Goal: Information Seeking & Learning: Check status

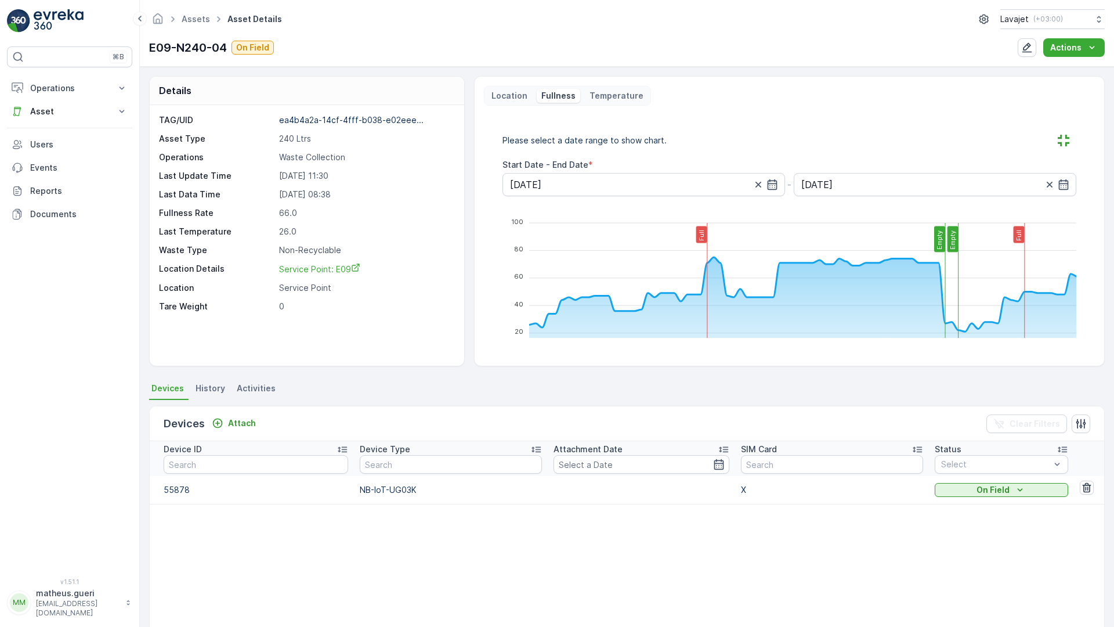
click at [569, 187] on form "Please select a date range to show chart. Start Date - End Date * 22.09.2025 - …" at bounding box center [789, 163] width 574 height 65
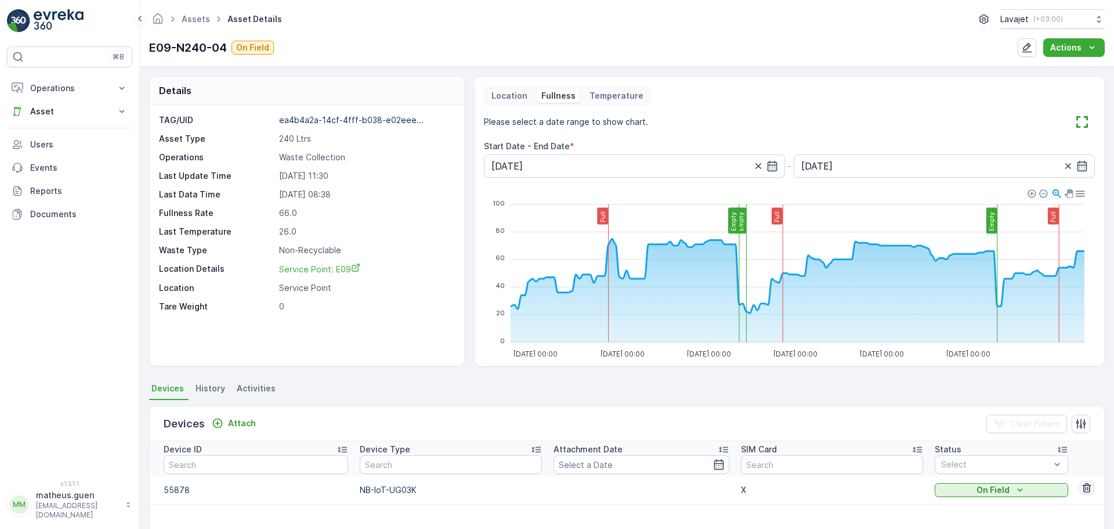
drag, startPoint x: 1081, startPoint y: 125, endPoint x: 1081, endPoint y: 195, distance: 70.2
click at [1081, 125] on icon "button" at bounding box center [1082, 122] width 12 height 12
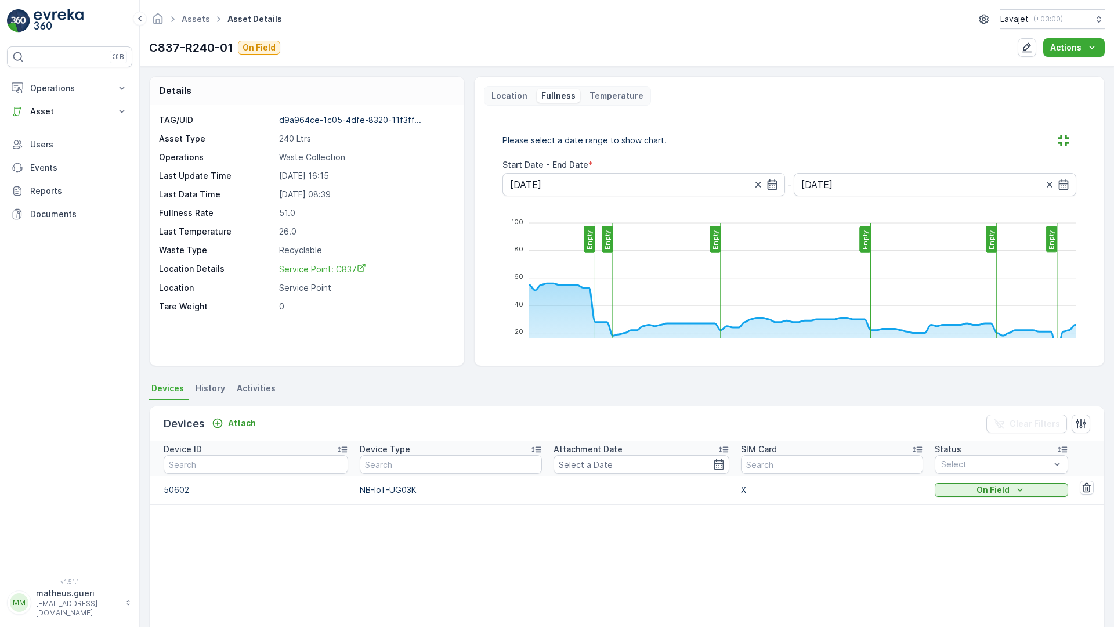
click at [780, 191] on form "Please select a date range to show chart. Start Date - End Date * [DATE] - [DAT…" at bounding box center [789, 163] width 574 height 65
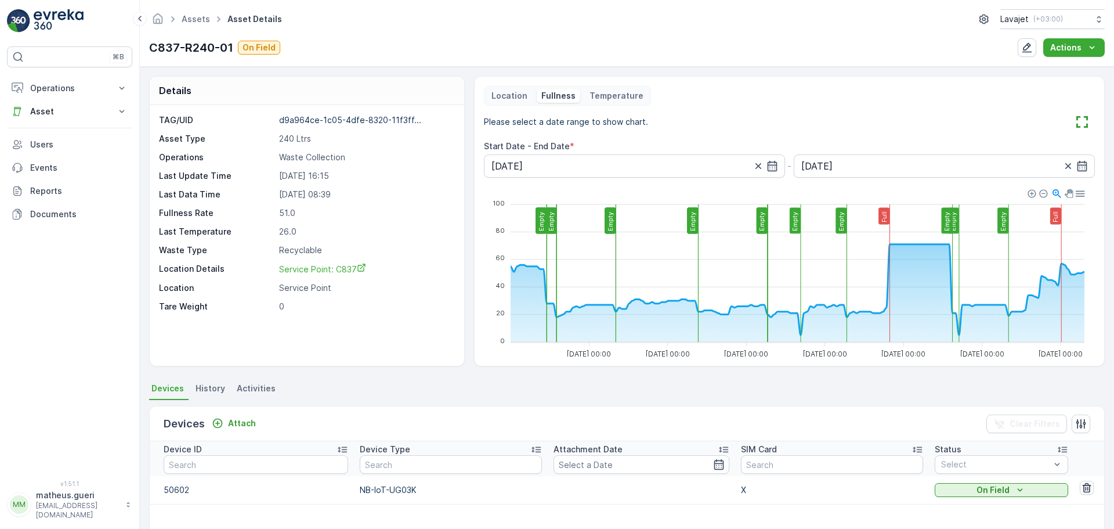
click at [523, 97] on p "Location" at bounding box center [509, 96] width 36 height 12
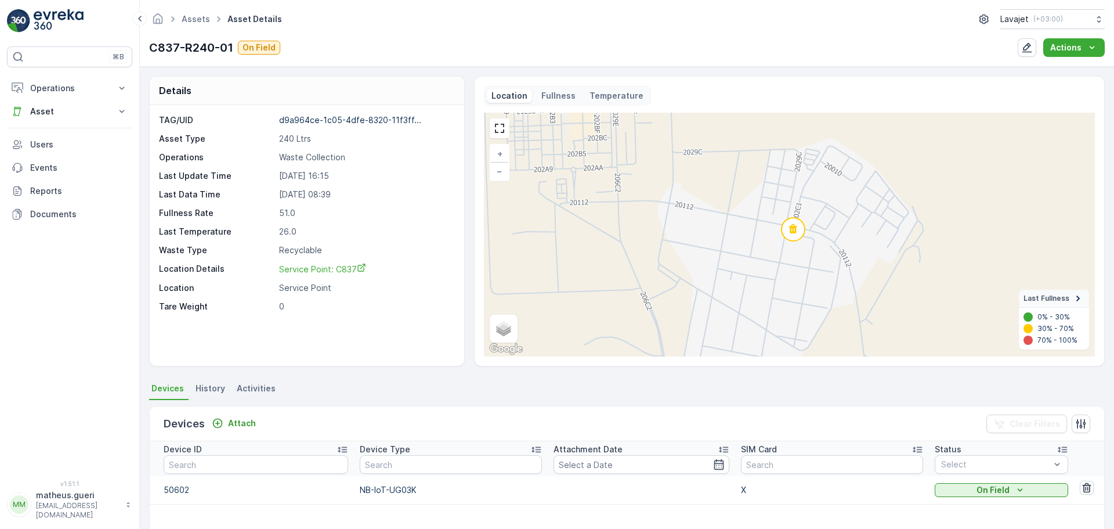
click at [549, 98] on p "Fullness" at bounding box center [558, 96] width 34 height 12
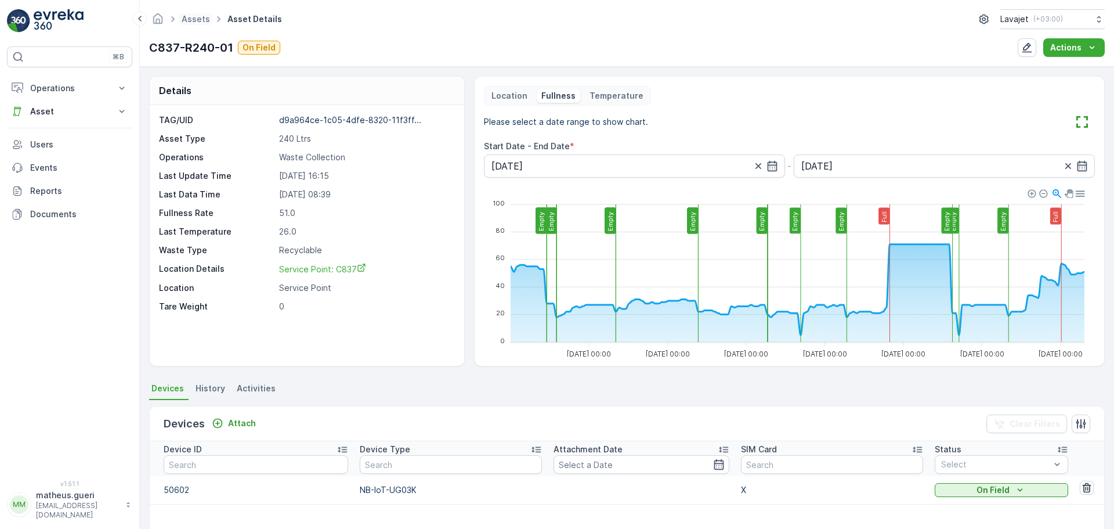
click at [179, 19] on span "Assets" at bounding box center [195, 19] width 33 height 12
click at [508, 88] on div "Location Fullness Temperature" at bounding box center [567, 96] width 167 height 20
click at [509, 96] on p "Location" at bounding box center [509, 96] width 36 height 12
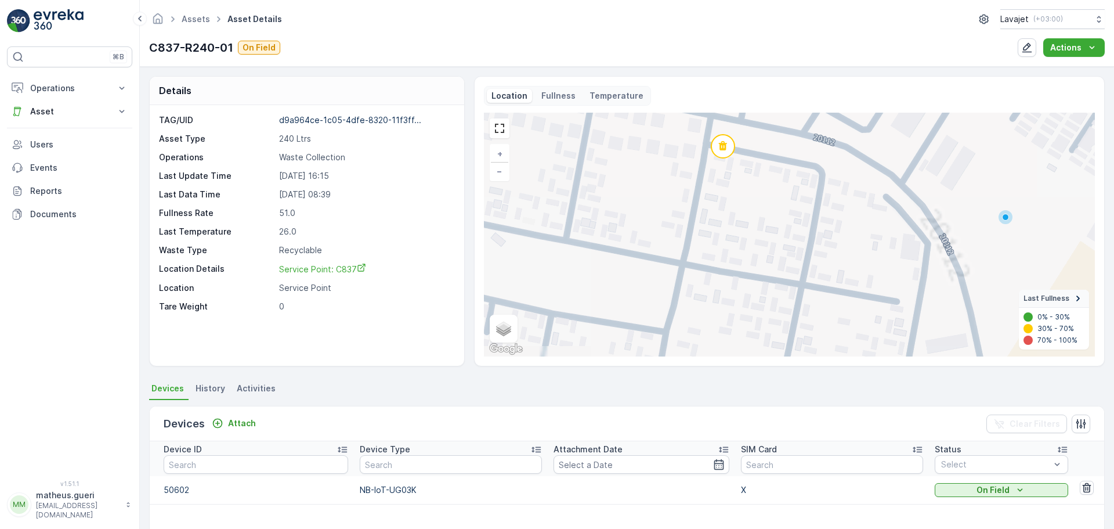
drag, startPoint x: 748, startPoint y: 220, endPoint x: 777, endPoint y: 251, distance: 42.7
click at [777, 251] on div "+ − Satellite Roadmap Terrain Hybrid Leaflet Keyboard shortcuts Map Data Map da…" at bounding box center [789, 235] width 611 height 244
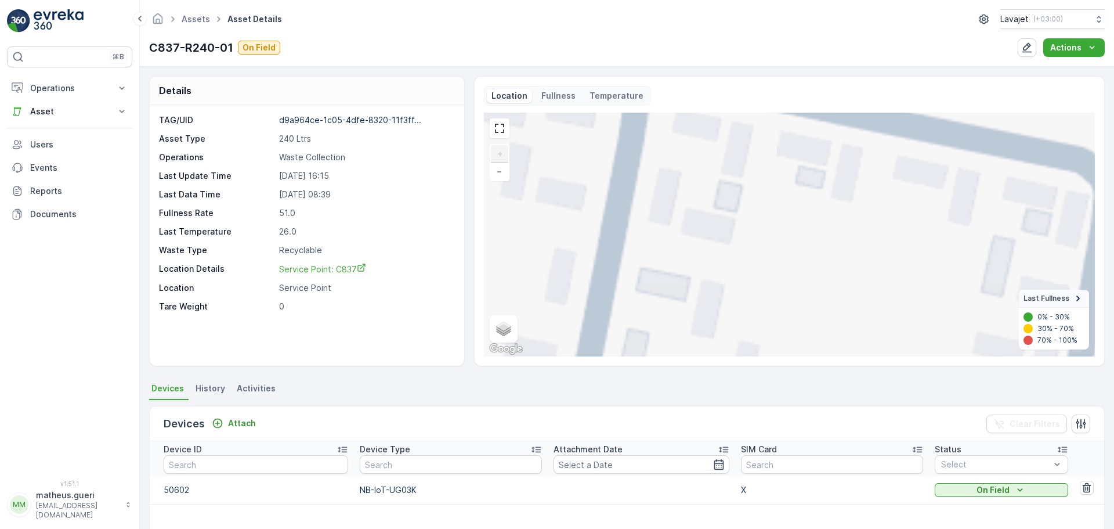
drag, startPoint x: 741, startPoint y: 175, endPoint x: 730, endPoint y: 244, distance: 69.9
click at [730, 244] on div "+ − Satellite Roadmap Terrain Hybrid Leaflet Keyboard shortcuts Map Data Map da…" at bounding box center [789, 235] width 611 height 244
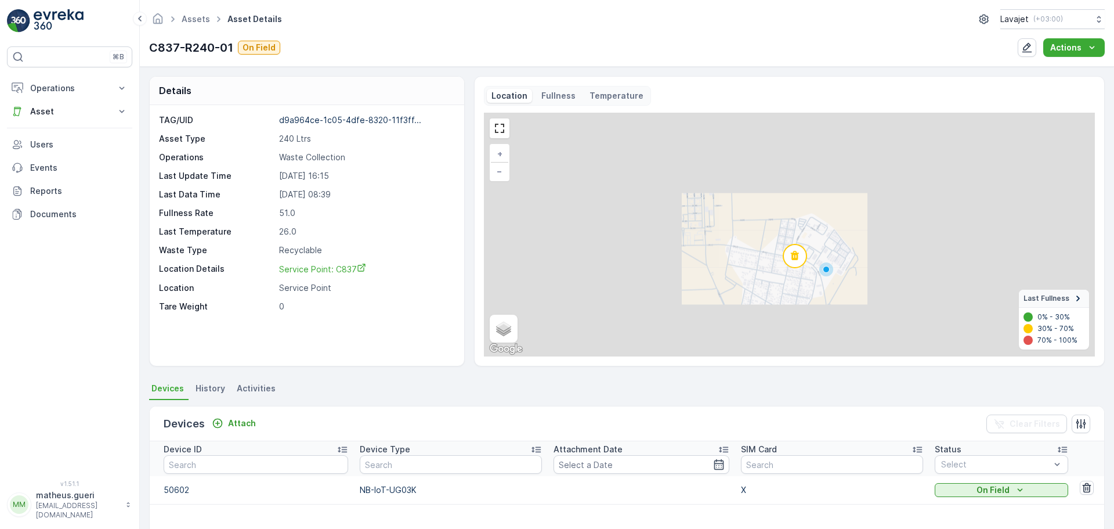
drag, startPoint x: 772, startPoint y: 146, endPoint x: 772, endPoint y: 165, distance: 19.1
click at [772, 165] on div "+ − Satellite Roadmap Terrain Hybrid Leaflet Keyboard shortcuts Map Data Map da…" at bounding box center [789, 235] width 611 height 244
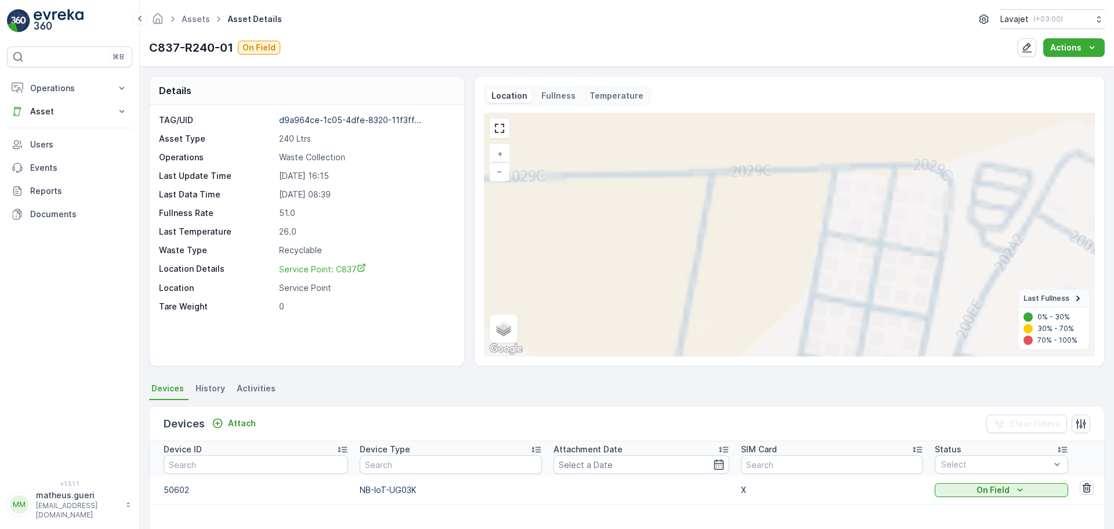
drag, startPoint x: 835, startPoint y: 247, endPoint x: 801, endPoint y: 256, distance: 35.3
click at [801, 256] on div "+ − Satellite Roadmap Terrain Hybrid Leaflet Keyboard shortcuts Map Data Map da…" at bounding box center [789, 235] width 611 height 244
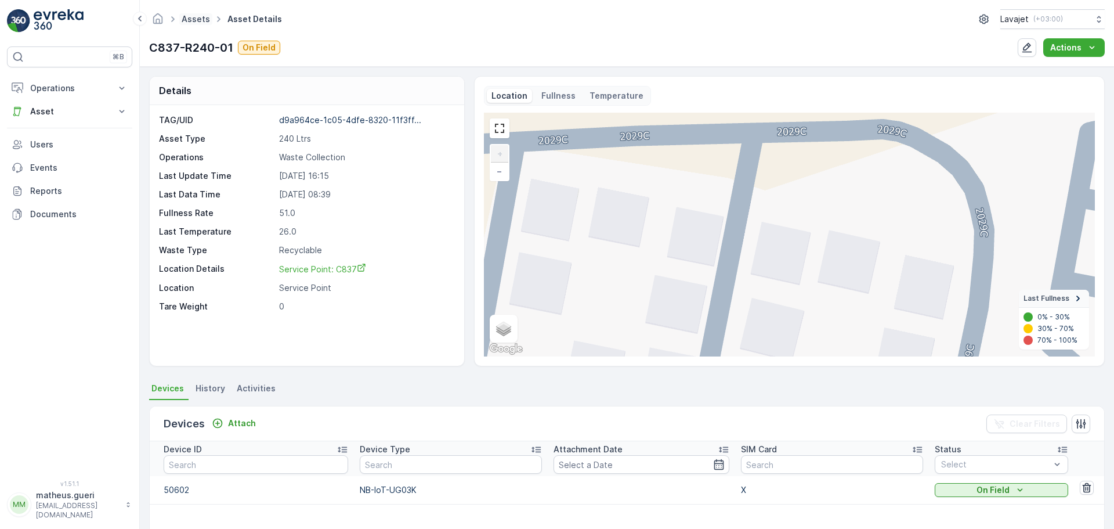
click at [202, 21] on link "Assets" at bounding box center [196, 19] width 28 height 10
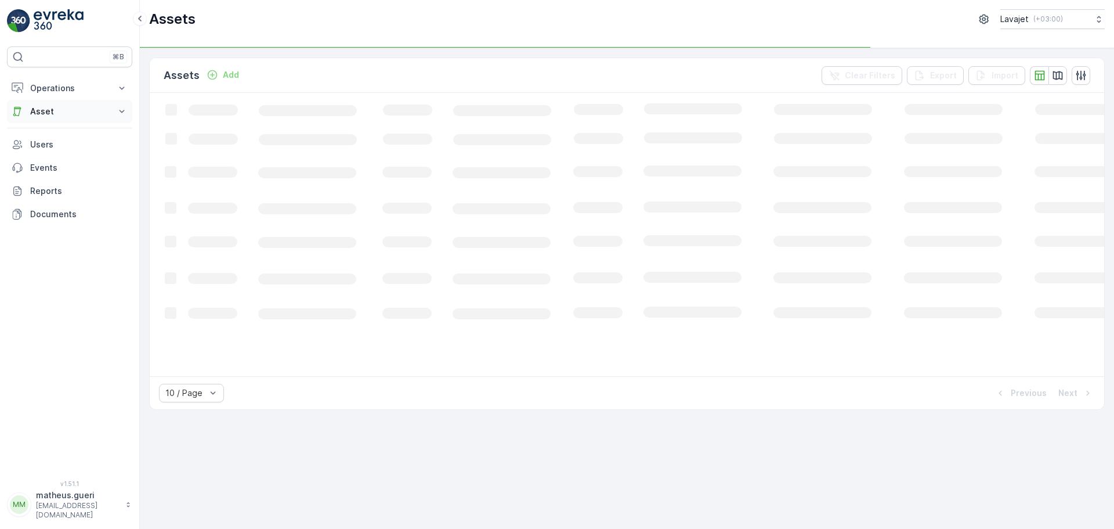
click at [93, 115] on p "Asset" at bounding box center [69, 112] width 79 height 12
click at [50, 147] on p "Activities" at bounding box center [48, 148] width 36 height 12
click at [54, 129] on p "Assets" at bounding box center [43, 131] width 26 height 12
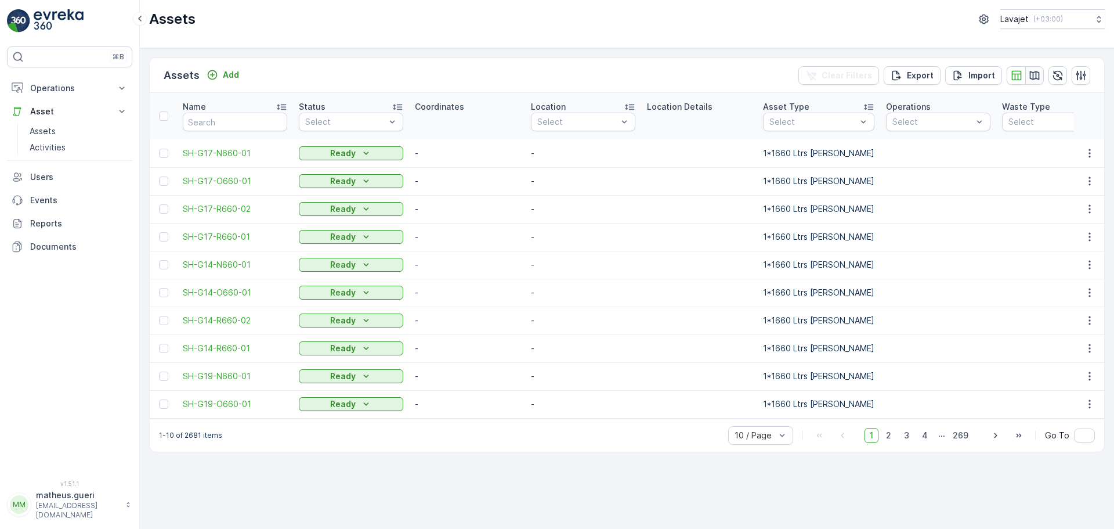
click at [1032, 82] on button "button" at bounding box center [1034, 75] width 19 height 19
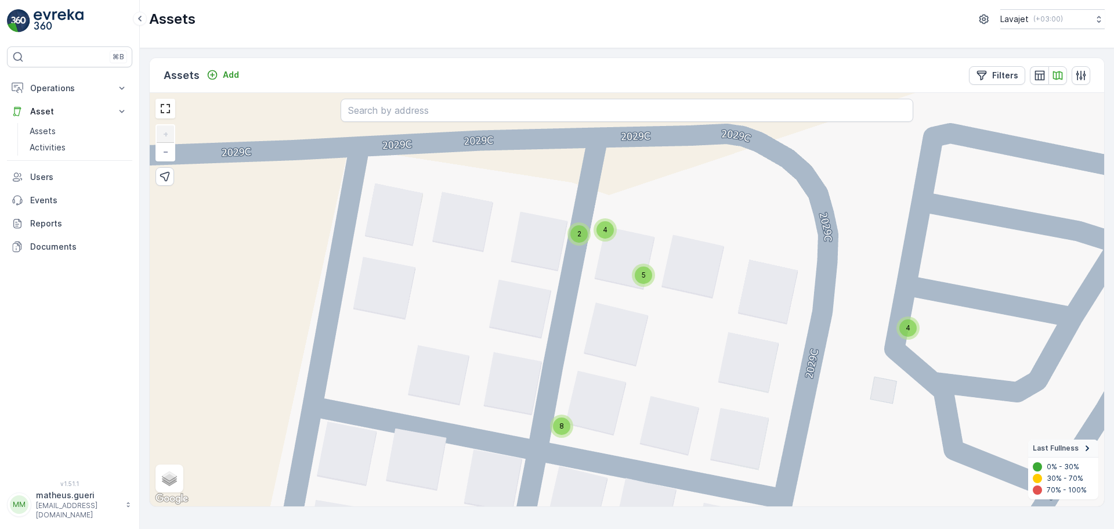
click at [610, 240] on div "4" at bounding box center [605, 229] width 23 height 23
click at [608, 222] on circle at bounding box center [605, 215] width 23 height 23
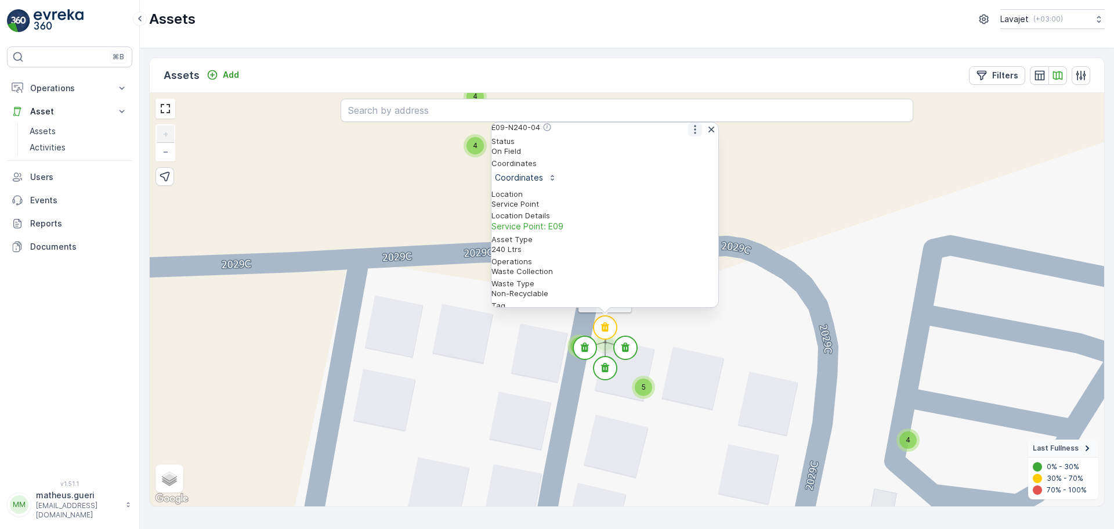
click at [689, 135] on icon "button" at bounding box center [695, 130] width 12 height 12
click at [676, 154] on span "See More Detail" at bounding box center [694, 148] width 63 height 12
click at [706, 133] on icon "button" at bounding box center [711, 130] width 12 height 12
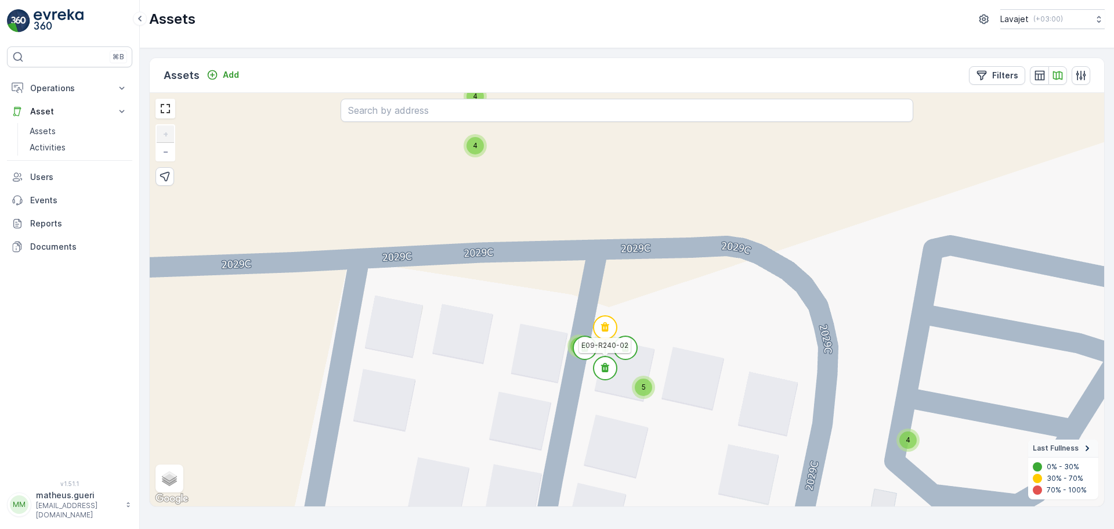
click at [600, 377] on circle at bounding box center [605, 367] width 23 height 23
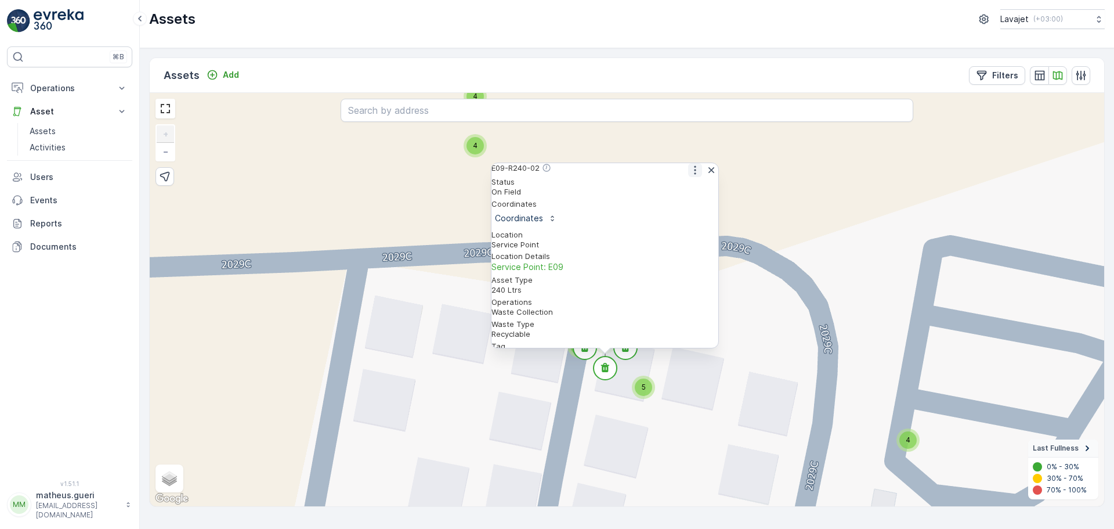
click at [689, 176] on icon "button" at bounding box center [695, 170] width 12 height 12
click at [687, 194] on div "See More Detail" at bounding box center [694, 189] width 63 height 12
click at [738, 306] on div "4 4 4 4 4 4 4 4 4 4 4 4 4 4 4 4 4 4 4 4 4 4 4 4 4 4 4 4 4 4 11 2 4 4 4 4 4 4 4 …" at bounding box center [627, 299] width 954 height 413
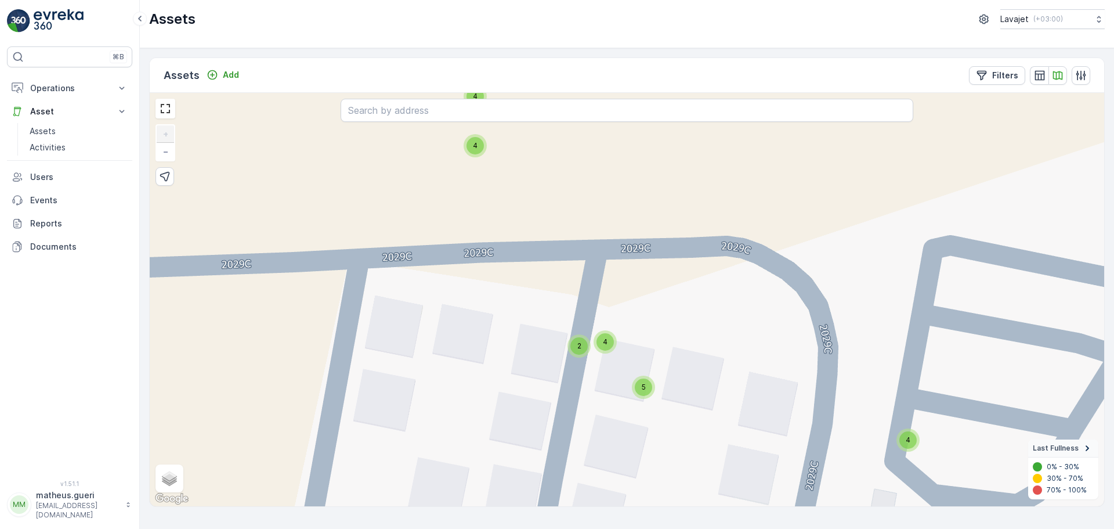
click at [603, 341] on span "4" at bounding box center [605, 341] width 5 height 9
click at [628, 352] on circle at bounding box center [625, 347] width 23 height 23
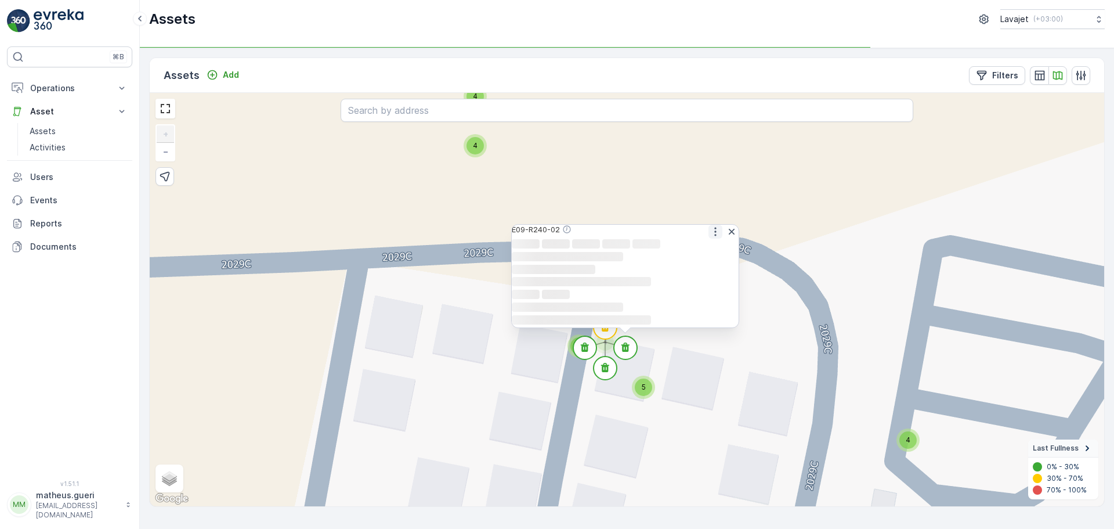
click at [713, 226] on icon "button" at bounding box center [716, 232] width 12 height 12
click at [710, 244] on span "See More Detail" at bounding box center [714, 250] width 63 height 12
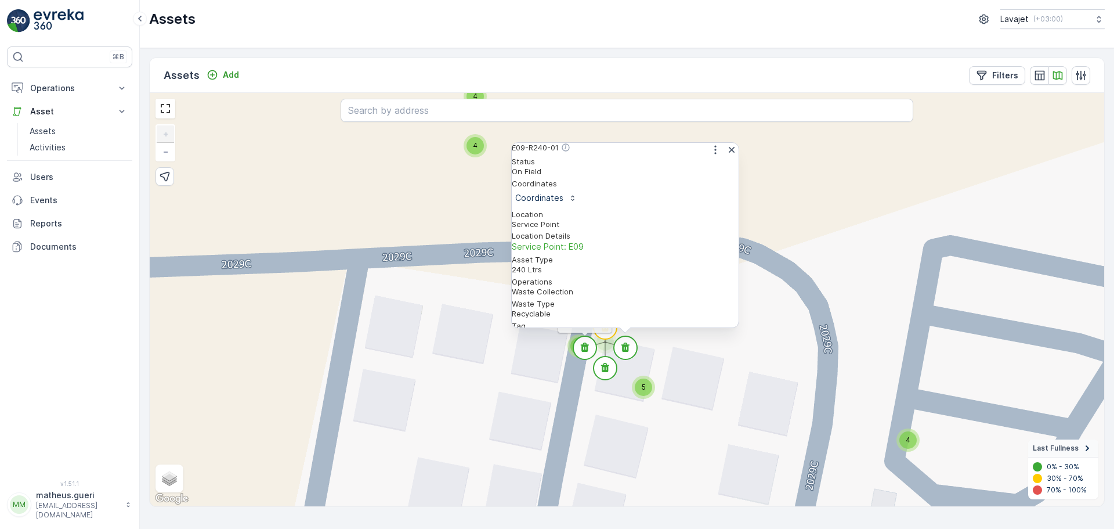
click at [588, 355] on circle at bounding box center [584, 347] width 23 height 23
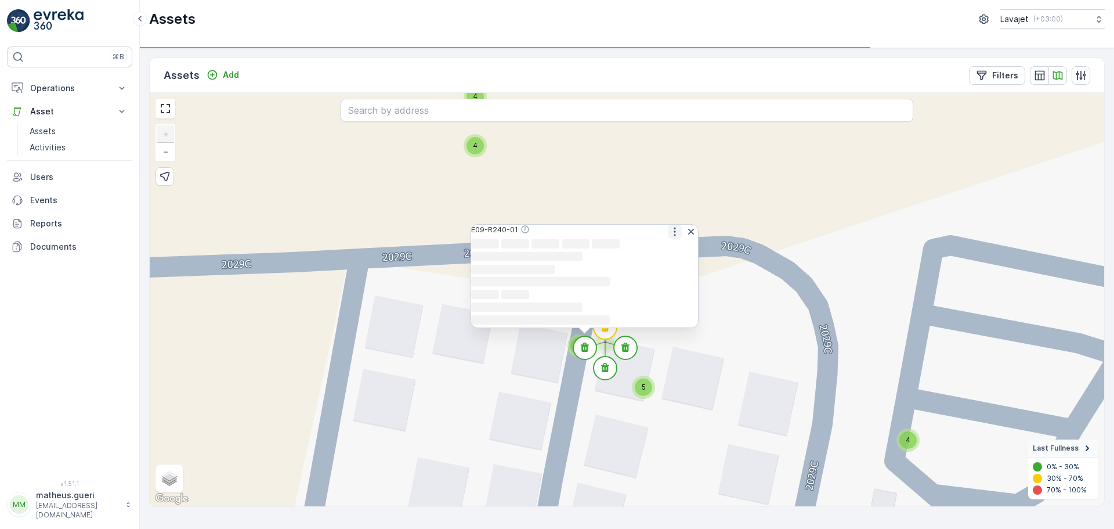
click at [669, 226] on icon "button" at bounding box center [675, 232] width 12 height 12
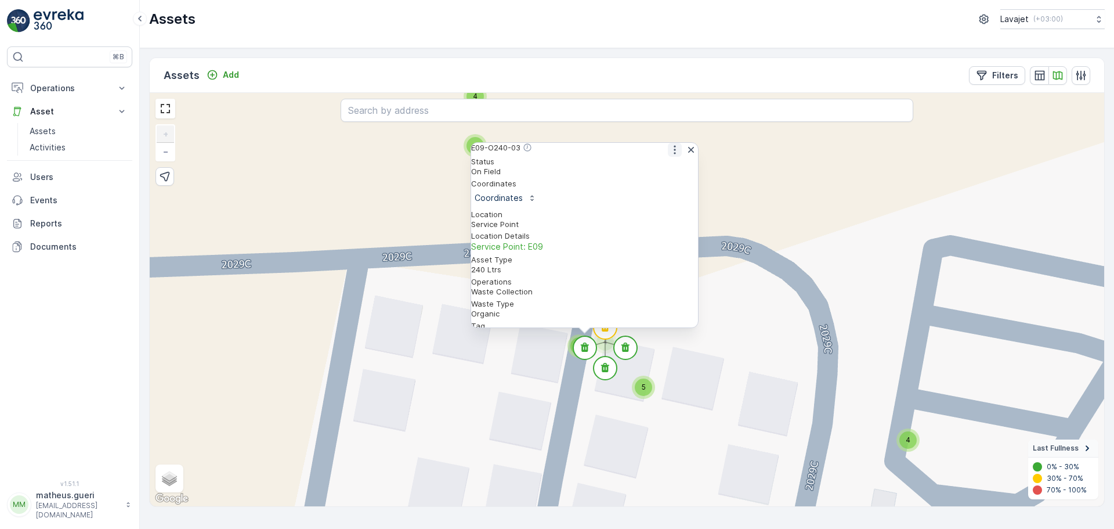
click at [669, 154] on icon "button" at bounding box center [675, 150] width 12 height 12
click at [657, 174] on span "See More Detail" at bounding box center [673, 168] width 63 height 12
drag, startPoint x: 732, startPoint y: 358, endPoint x: 636, endPoint y: 339, distance: 97.5
click at [730, 358] on div "4 4 4 4 4 4 4 4 4 4 4 4 4 4 4 4 4 4 4 4 4 4 4 4 4 4 4 4 4 4 11 2 4 4 4 4 4 4 4 …" at bounding box center [627, 299] width 954 height 413
click at [563, 347] on div "4 4 4 4 4 4 4 4 4 4 4 4 4 4 4 4 4 4 4 4 4 4 4 4 4 4 4 4 4 4 11 2 4 4 4 4 4 4 4 …" at bounding box center [627, 299] width 954 height 413
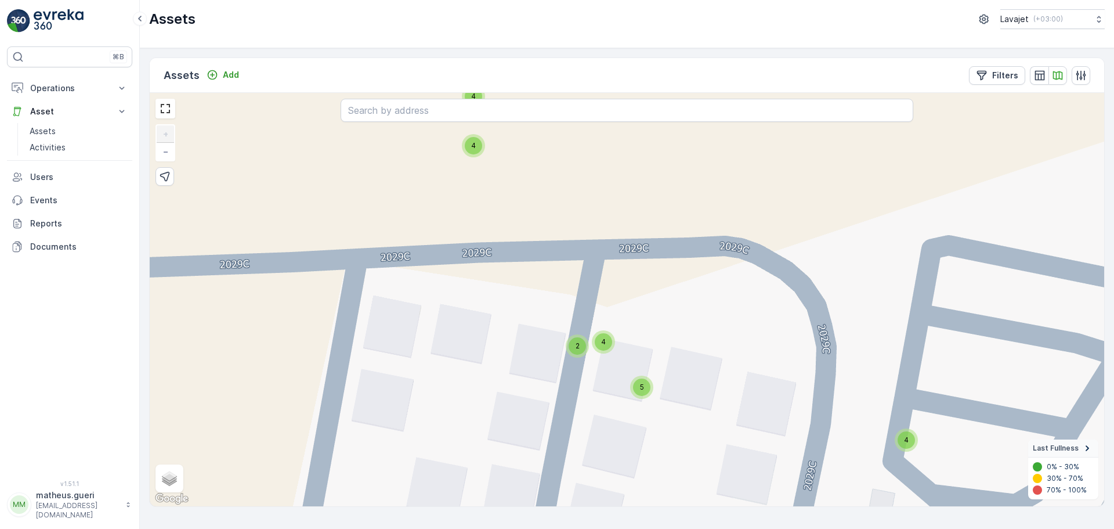
click at [573, 347] on div "2" at bounding box center [577, 345] width 17 height 17
click at [598, 353] on icon at bounding box center [598, 350] width 8 height 9
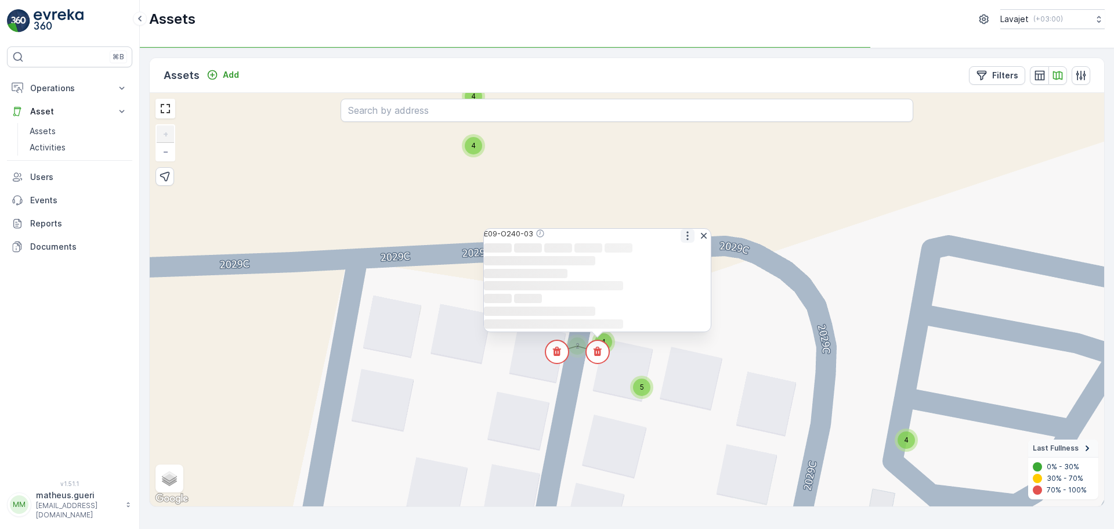
click at [682, 230] on icon "button" at bounding box center [688, 236] width 12 height 12
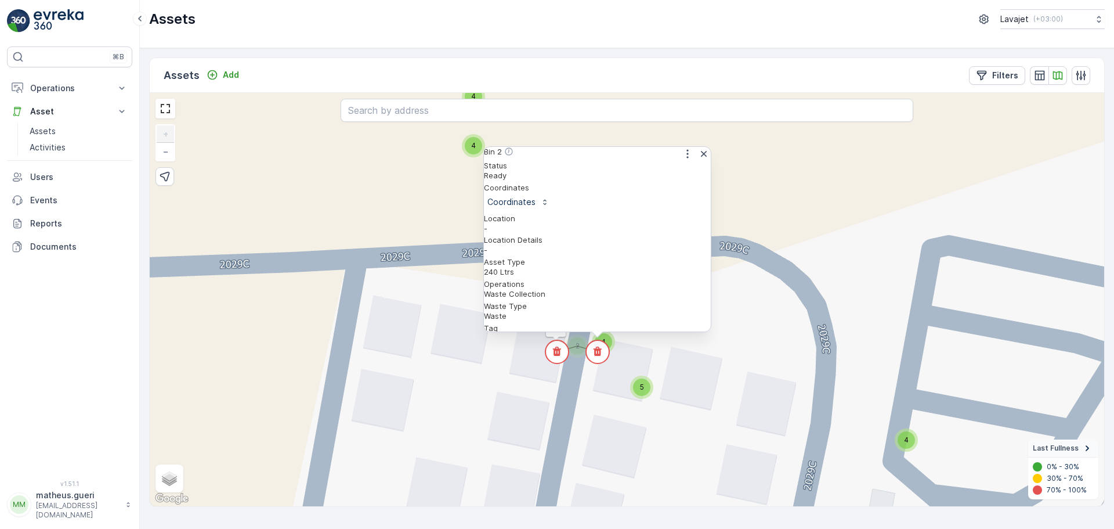
click at [553, 350] on circle at bounding box center [556, 351] width 23 height 23
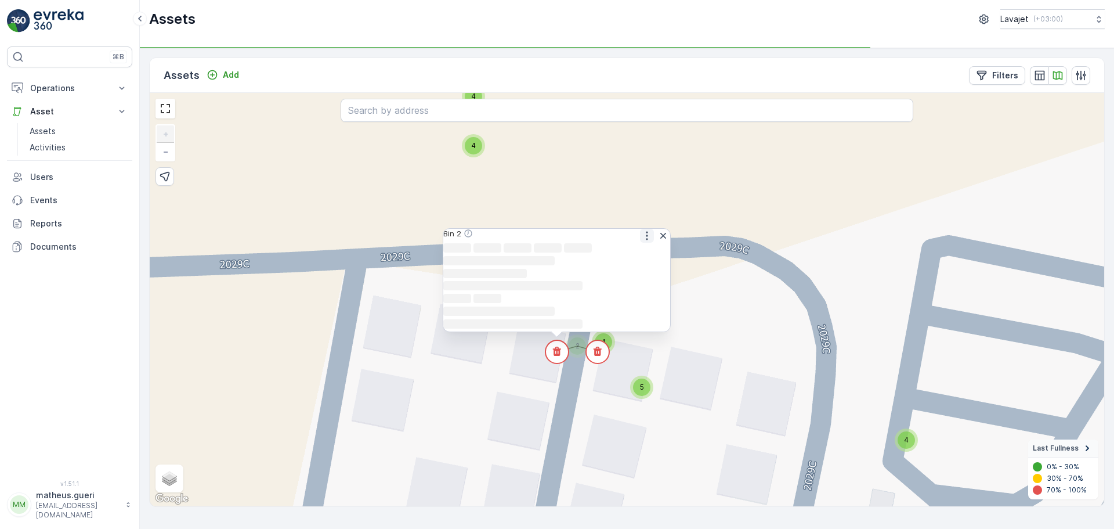
click at [641, 230] on icon "button" at bounding box center [647, 236] width 12 height 12
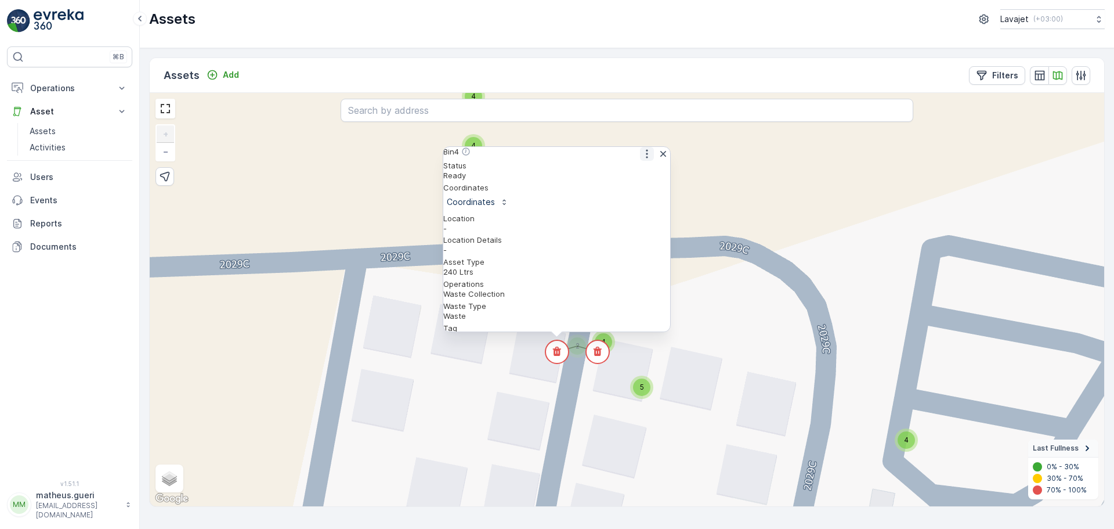
click at [641, 158] on icon "button" at bounding box center [647, 154] width 12 height 12
click at [642, 176] on span "See More Detail" at bounding box center [645, 173] width 63 height 12
click at [719, 423] on div "4 4 4 4 4 4 4 4 4 4 4 4 4 4 4 4 4 4 4 4 4 4 4 4 4 4 4 4 4 4 11 2 4 4 4 4 4 4 4 …" at bounding box center [627, 299] width 954 height 413
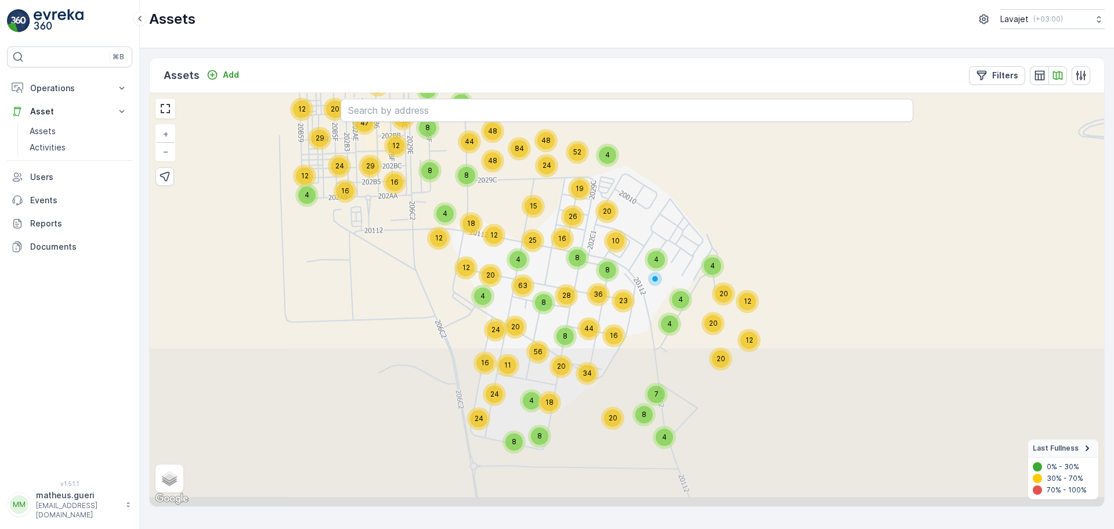
drag, startPoint x: 442, startPoint y: 400, endPoint x: 395, endPoint y: 247, distance: 160.2
click at [395, 247] on div "4 16 32 20 24 12 29 47 24 12 12 29 16 48 48 44 16 20 4 8 8 12 4 20 8 63 12 24 4…" at bounding box center [627, 299] width 954 height 413
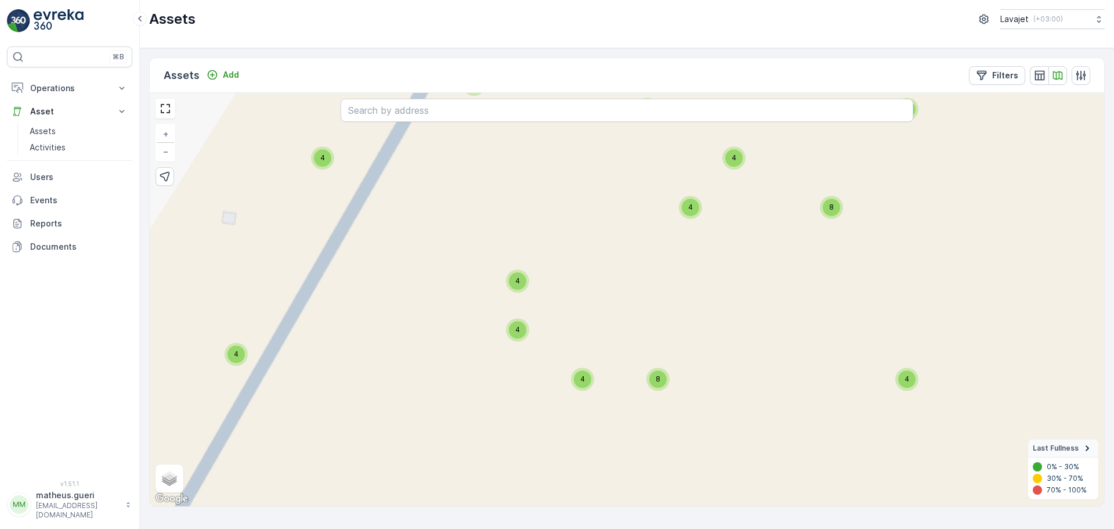
click at [693, 208] on div "4" at bounding box center [690, 206] width 17 height 17
click at [513, 285] on div "4" at bounding box center [517, 280] width 17 height 17
click at [513, 342] on div "4 4 4 4 4 4 4 4 4 4 4 4 4 4 4 4 4 4 4 4 4 4 4 4 4 4 4 4 4 4 11 2 4 4 4 4 4 4 4 …" at bounding box center [627, 299] width 954 height 413
click at [518, 338] on div "4" at bounding box center [517, 329] width 17 height 17
click at [581, 378] on span "4" at bounding box center [582, 378] width 5 height 9
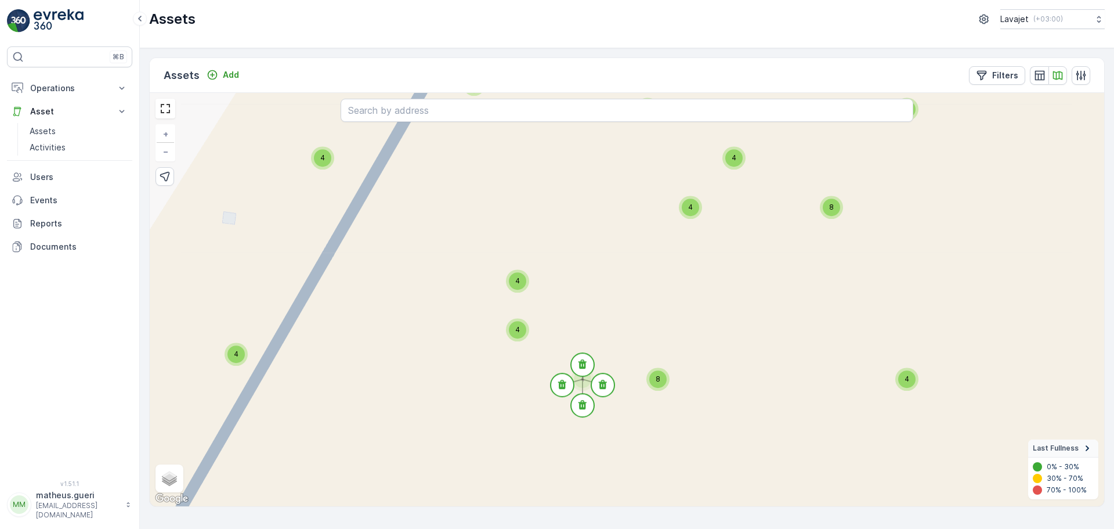
click at [648, 379] on div "8" at bounding box center [657, 378] width 23 height 23
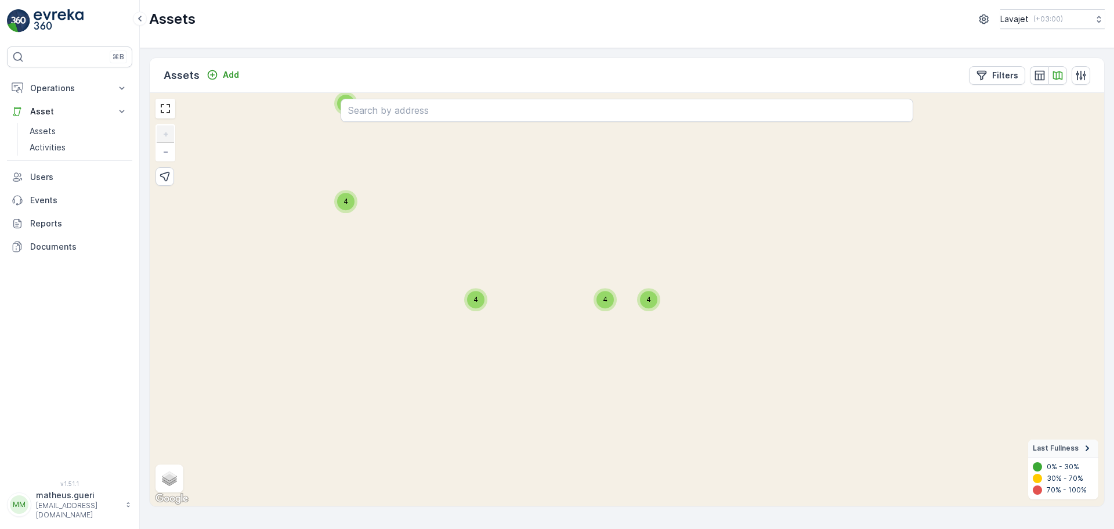
click at [623, 285] on div "8 9 8 8 8 8 8 8 8 8 8 8 8 8 8 8 8 8 8 8 8 8 8 8 12 8 8 8 8 8 8 8 5 8 8 6 8 8 8 …" at bounding box center [627, 299] width 954 height 413
click at [605, 308] on div "4" at bounding box center [604, 299] width 17 height 17
click at [656, 303] on div "4" at bounding box center [648, 299] width 17 height 17
click at [671, 375] on div "4 4 4 4 4 4 4 4 4 4 4 4 4 4 4 4 4 4 4 4 4 4 4 4 4 4 4 4 4 4 11 2 4 4 4 4 4 4 4 …" at bounding box center [627, 299] width 954 height 413
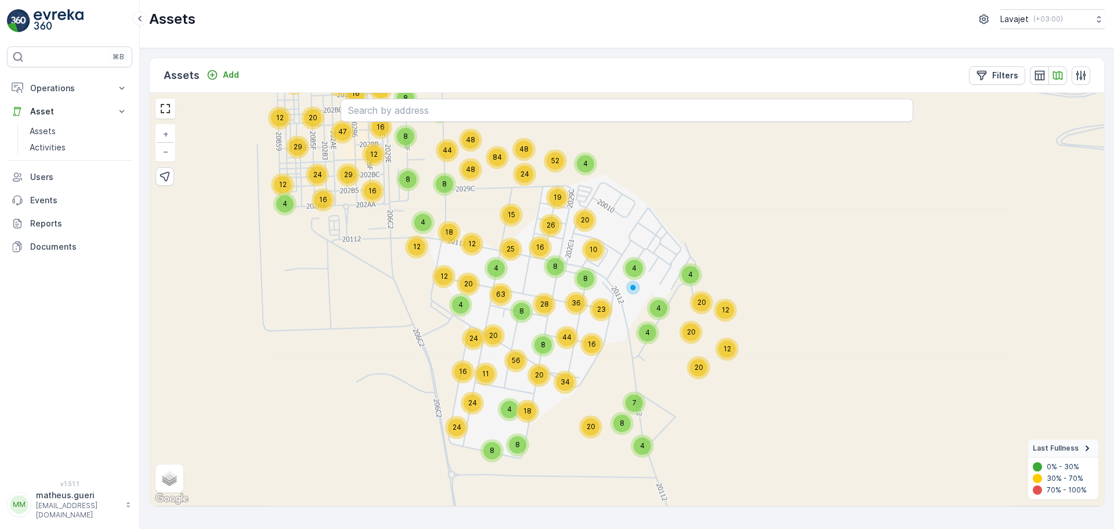
drag, startPoint x: 576, startPoint y: 407, endPoint x: 649, endPoint y: 385, distance: 75.8
click at [648, 385] on div "4 16 32 20 24 12 29 47 24 12 12 29 16 48 48 44 16 20 4 8 8 12 4 20 8 63 12 24 4…" at bounding box center [627, 299] width 954 height 413
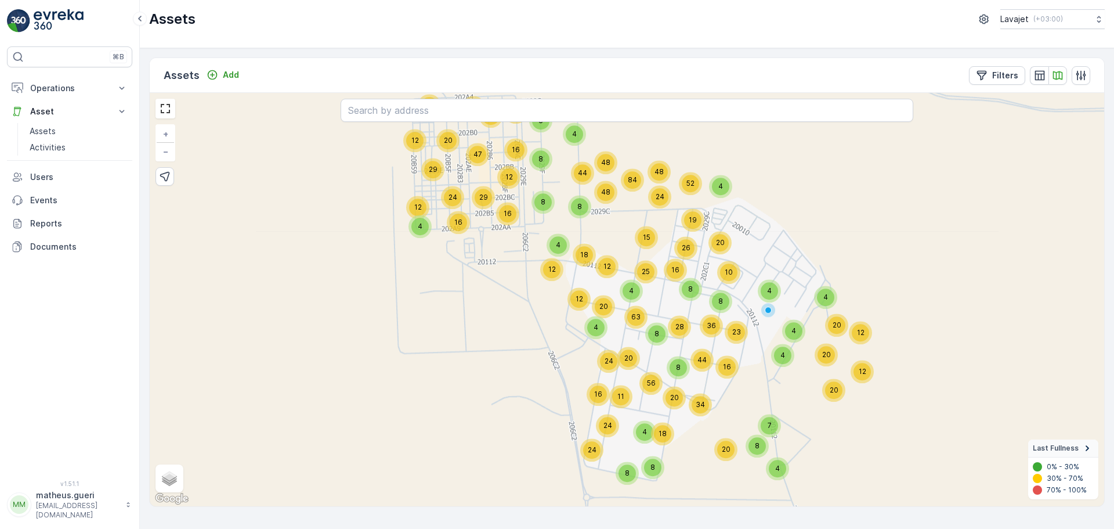
drag, startPoint x: 770, startPoint y: 196, endPoint x: 764, endPoint y: 248, distance: 52.5
click at [764, 248] on div "4 16 32 20 24 12 29 47 24 12 12 29 16 48 48 44 16 20 4 8 8 12 4 20 8 63 12 24 4…" at bounding box center [627, 299] width 954 height 413
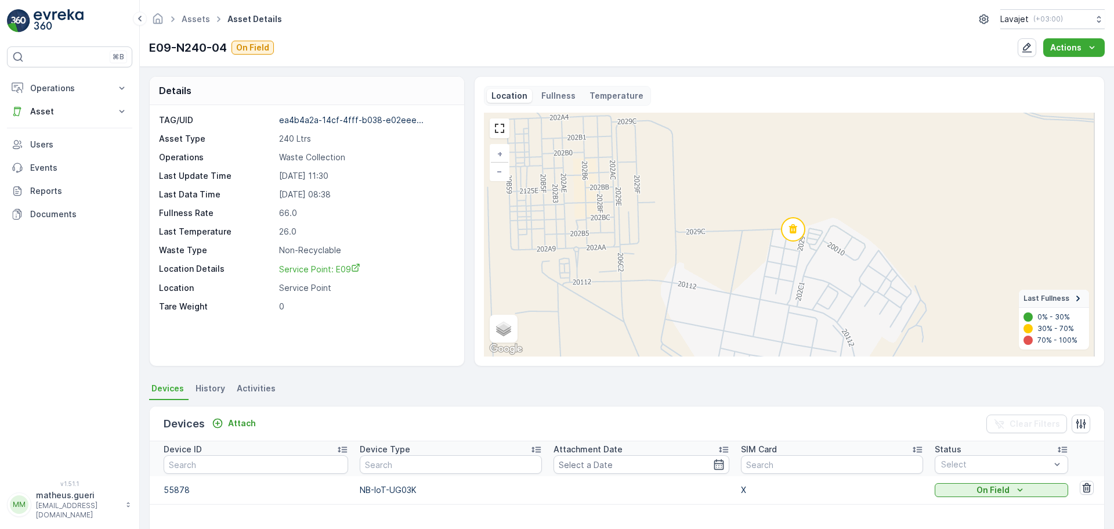
click at [550, 93] on p "Fullness" at bounding box center [558, 96] width 34 height 12
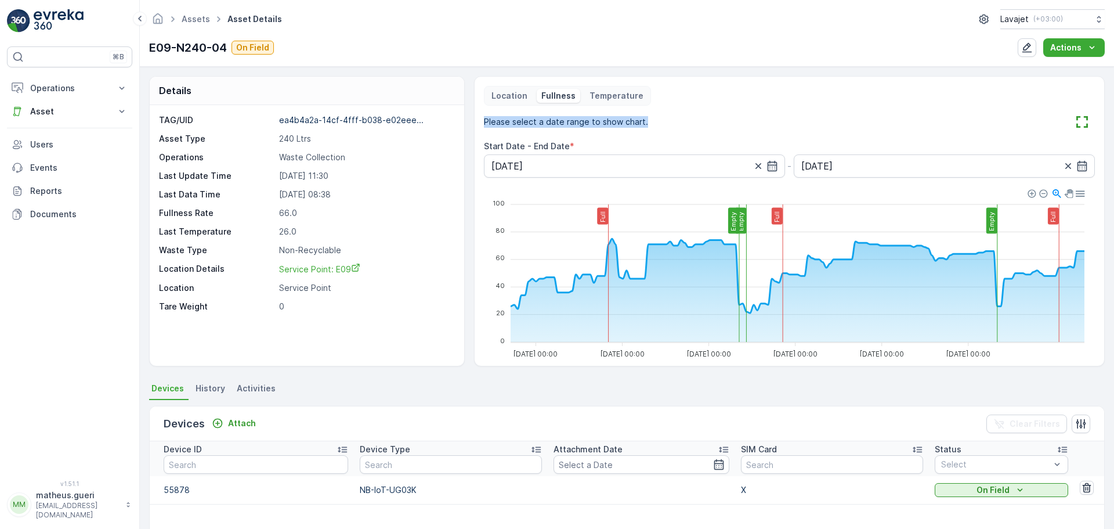
drag, startPoint x: 617, startPoint y: 117, endPoint x: 657, endPoint y: 126, distance: 41.1
click at [655, 117] on div "Location Fullness Temperature Please select a date range to show chart. Start D…" at bounding box center [789, 221] width 631 height 290
click at [650, 135] on div "Please select a date range to show chart. Start Date - End Date * 22.09.2025 - …" at bounding box center [789, 145] width 611 height 65
drag, startPoint x: 607, startPoint y: 140, endPoint x: 486, endPoint y: 117, distance: 122.9
click at [486, 117] on div "Please select a date range to show chart. Start Date - End Date * 22.09.2025 - …" at bounding box center [789, 145] width 611 height 65
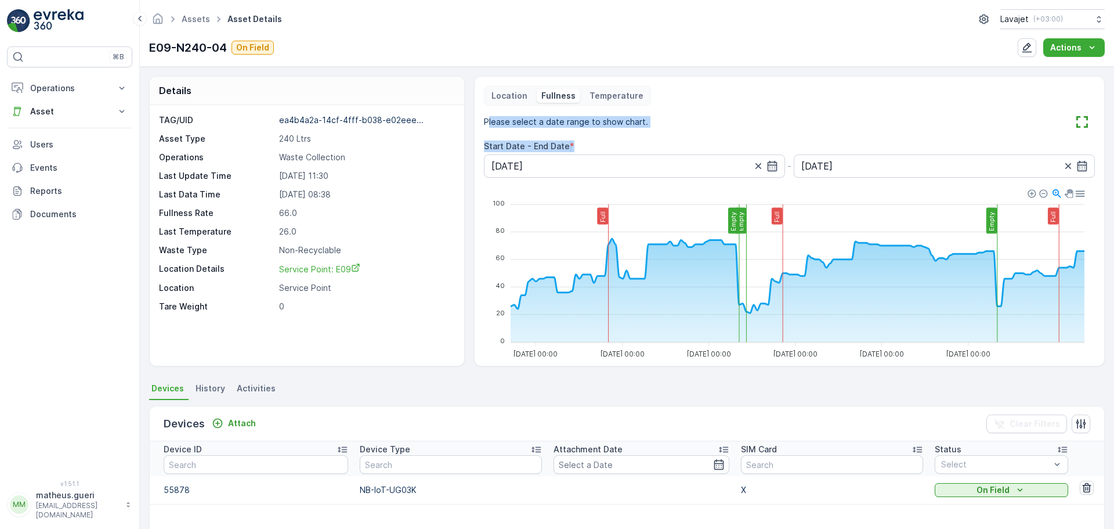
click at [544, 121] on p "Please select a date range to show chart." at bounding box center [566, 122] width 164 height 12
drag, startPoint x: 480, startPoint y: 120, endPoint x: 596, endPoint y: 144, distance: 118.4
click at [596, 144] on div "Location Fullness Temperature Please select a date range to show chart. Start D…" at bounding box center [789, 221] width 631 height 290
click at [594, 145] on div "Start Date - End Date *" at bounding box center [789, 146] width 611 height 12
drag, startPoint x: 533, startPoint y: 138, endPoint x: 479, endPoint y: 123, distance: 55.9
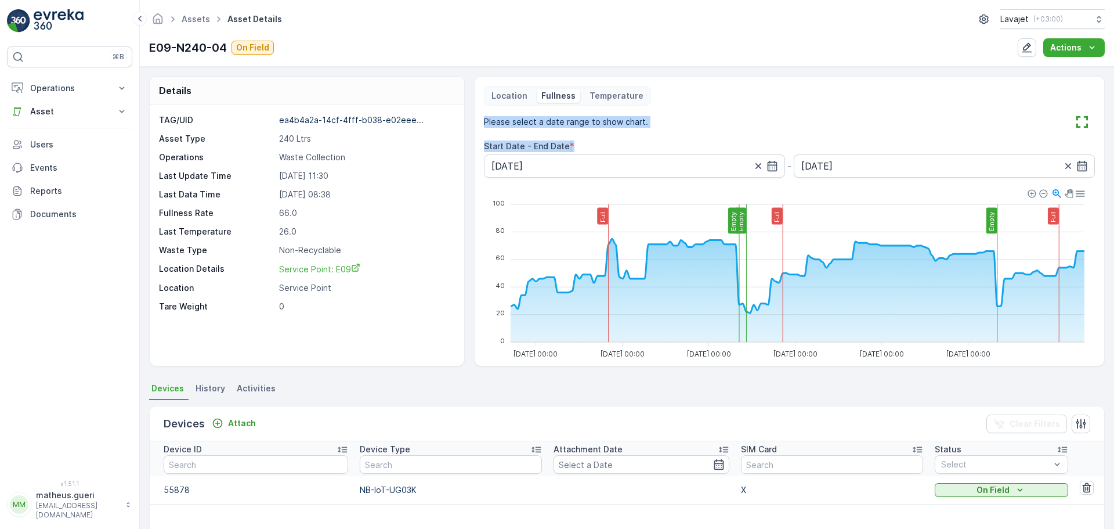
click at [479, 123] on div "Location Fullness Temperature Please select a date range to show chart. Start D…" at bounding box center [789, 221] width 631 height 290
click at [594, 128] on div "Please select a date range to show chart." at bounding box center [789, 122] width 611 height 19
drag, startPoint x: 555, startPoint y: 129, endPoint x: 596, endPoint y: 137, distance: 41.9
click at [596, 137] on div "Please select a date range to show chart. Start Date - End Date * 22.09.2025 - …" at bounding box center [789, 145] width 611 height 65
drag, startPoint x: 596, startPoint y: 138, endPoint x: 585, endPoint y: 145, distance: 13.0
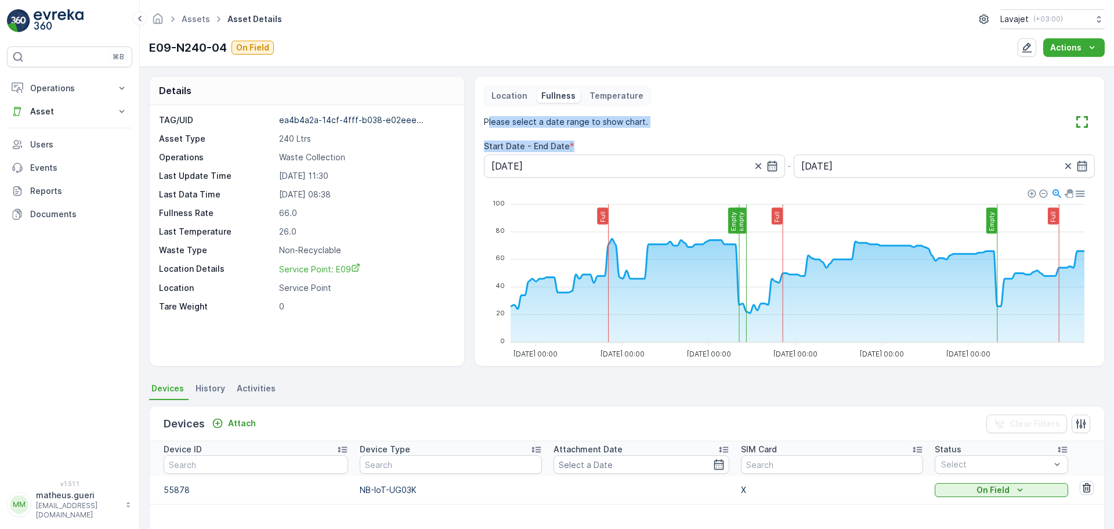
click at [595, 139] on div "Please select a date range to show chart. Start Date - End Date * 22.09.2025 - …" at bounding box center [789, 145] width 611 height 65
drag, startPoint x: 501, startPoint y: 128, endPoint x: 476, endPoint y: 120, distance: 25.5
click at [500, 128] on div "Please select a date range to show chart." at bounding box center [789, 122] width 611 height 19
drag, startPoint x: 475, startPoint y: 119, endPoint x: 605, endPoint y: 140, distance: 131.1
click at [605, 140] on div "Location Fullness Temperature Please select a date range to show chart. Start D…" at bounding box center [789, 221] width 631 height 290
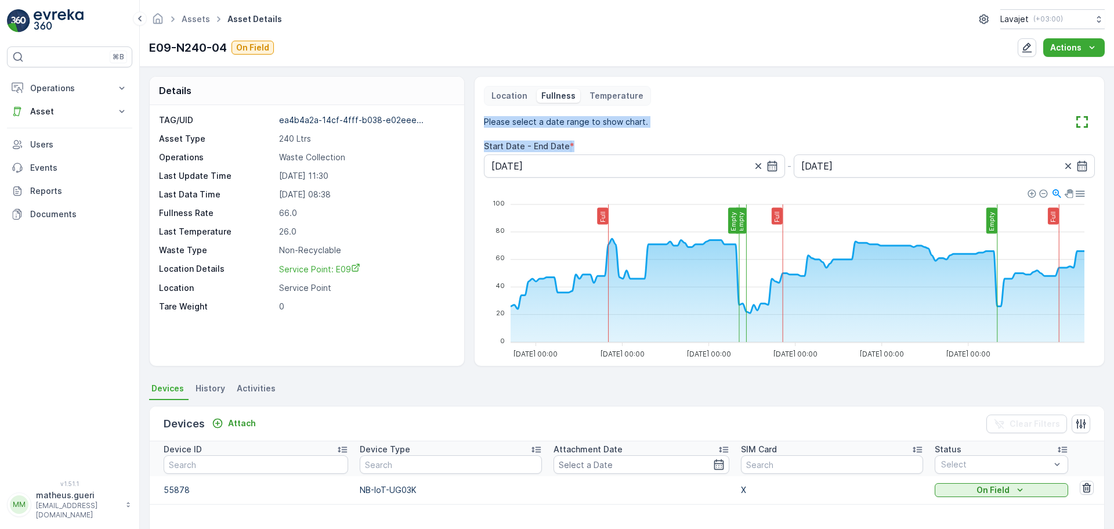
click at [605, 140] on div "Please select a date range to show chart. Start Date - End Date * 22.09.2025 - …" at bounding box center [789, 145] width 611 height 65
drag, startPoint x: 598, startPoint y: 140, endPoint x: 485, endPoint y: 120, distance: 114.5
click at [485, 120] on div "Please select a date range to show chart. Start Date - End Date * 22.09.2025 - …" at bounding box center [789, 145] width 611 height 65
click at [577, 133] on div "Please select a date range to show chart. Start Date - End Date * 22.09.2025 - …" at bounding box center [789, 145] width 611 height 65
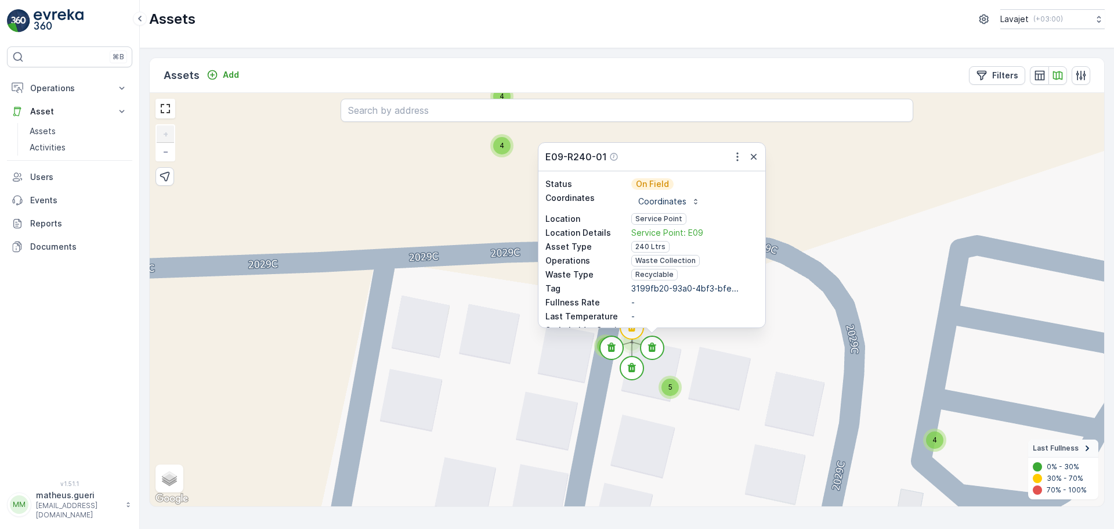
scroll to position [97, 0]
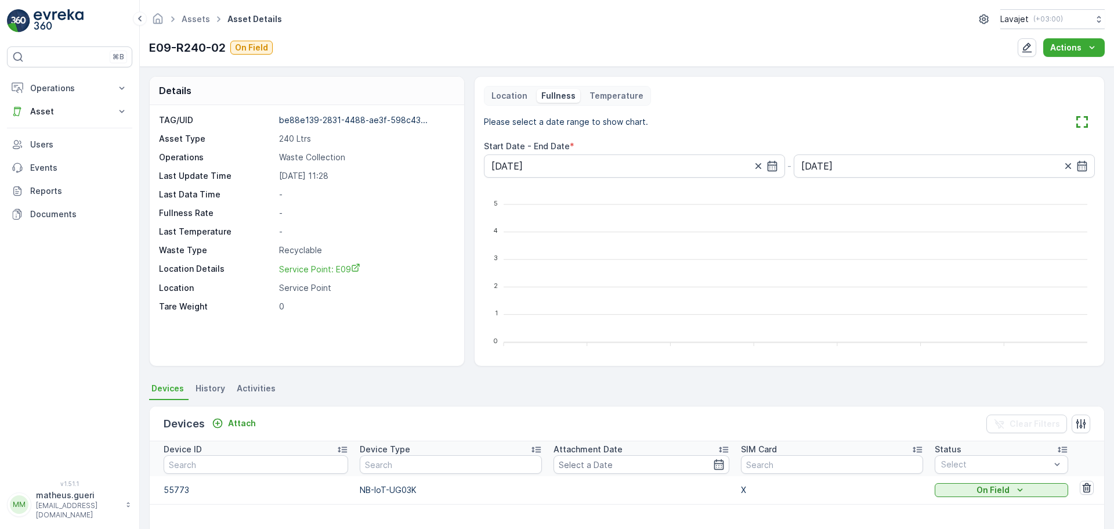
click at [544, 90] on p "Fullness" at bounding box center [558, 96] width 34 height 12
click at [523, 92] on p "Location" at bounding box center [509, 96] width 36 height 12
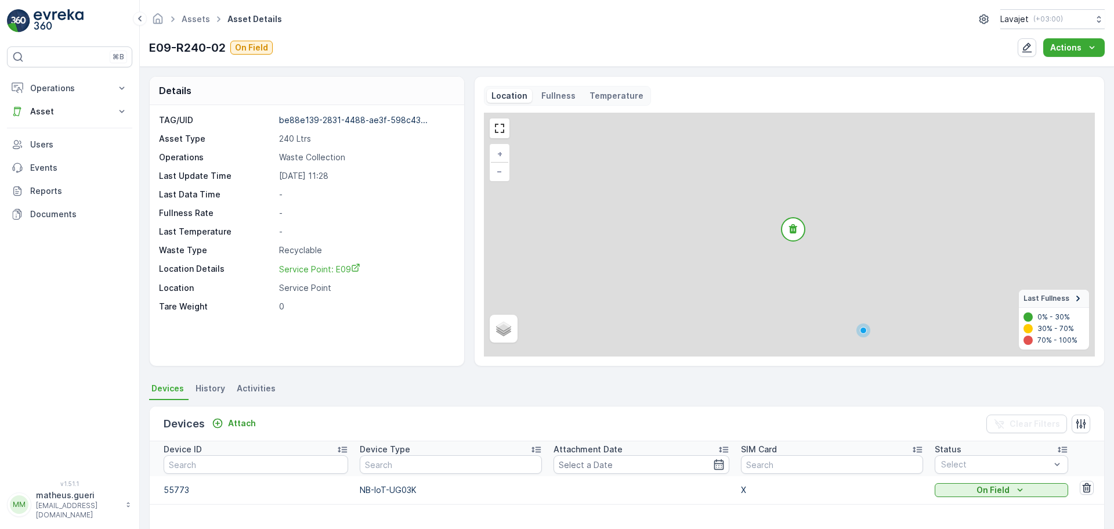
click at [585, 100] on div "Temperature" at bounding box center [616, 96] width 63 height 14
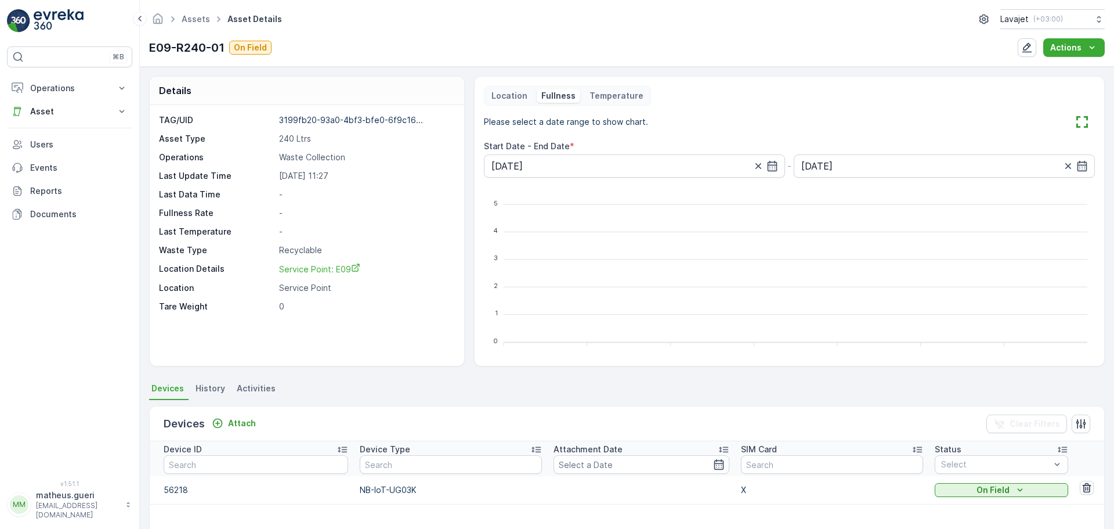
click at [508, 85] on div "Location Fullness Temperature Please select a date range to show chart. Start D…" at bounding box center [789, 221] width 631 height 290
click at [530, 91] on div "Location Fullness Temperature" at bounding box center [567, 96] width 167 height 20
click at [513, 94] on p "Location" at bounding box center [509, 96] width 36 height 12
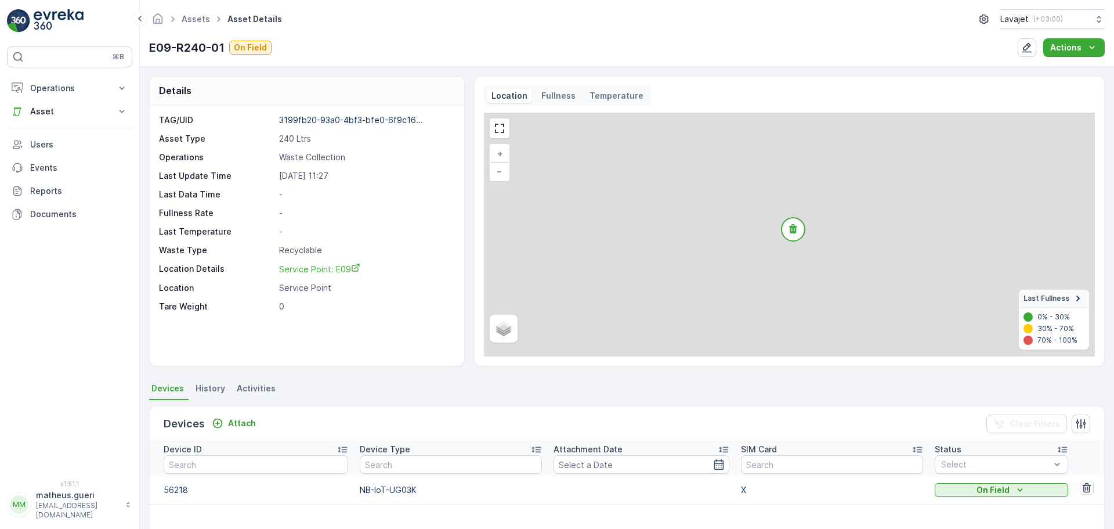
click at [537, 95] on div "Fullness" at bounding box center [559, 96] width 44 height 14
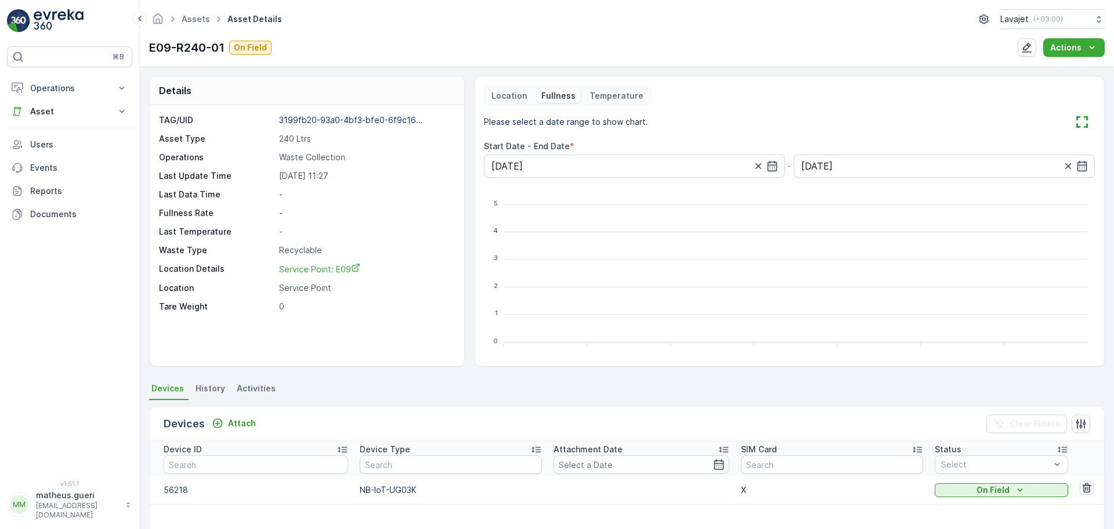
click at [551, 102] on div "Fullness" at bounding box center [559, 96] width 44 height 14
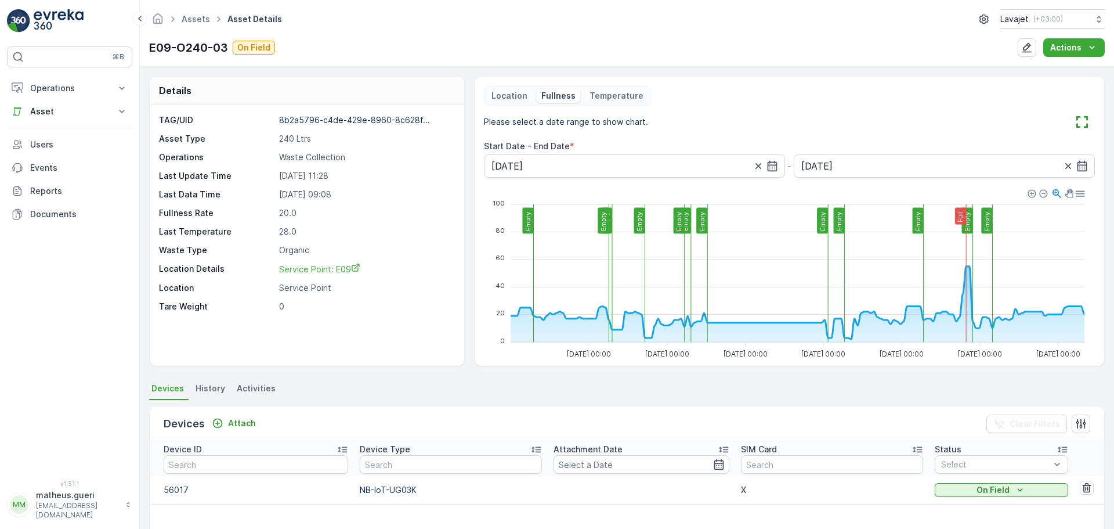
click at [509, 99] on p "Location" at bounding box center [509, 96] width 36 height 12
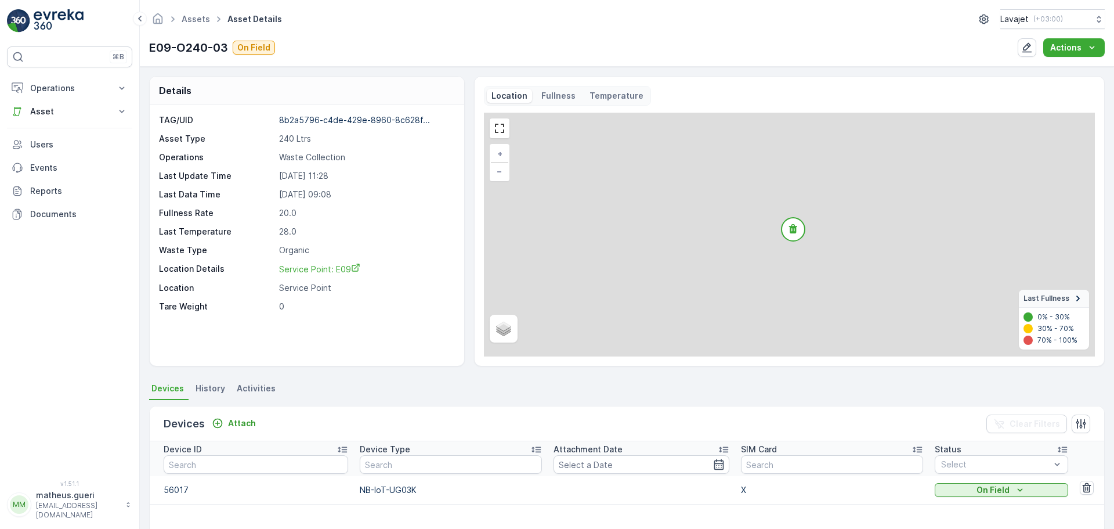
click at [547, 100] on p "Fullness" at bounding box center [558, 96] width 34 height 12
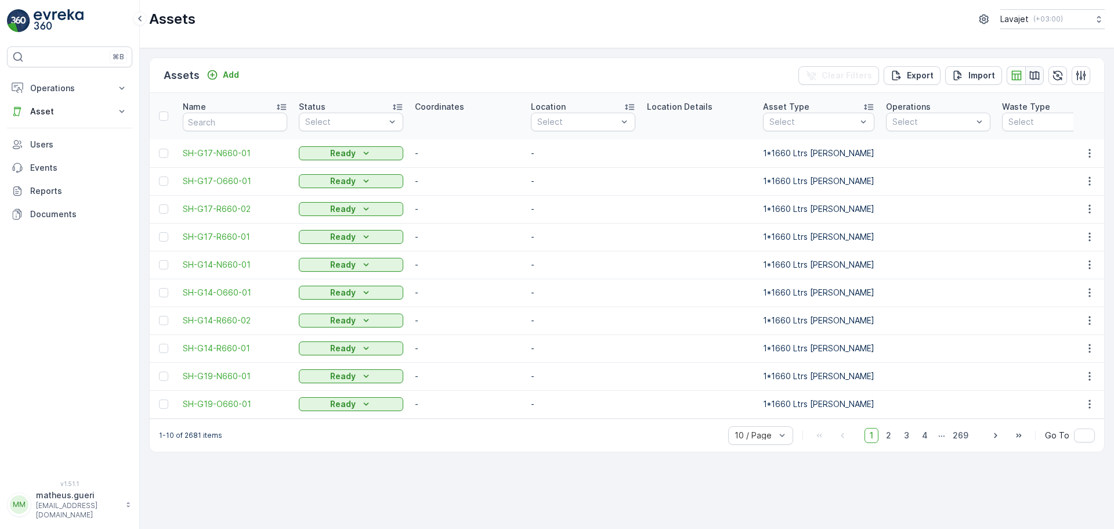
click at [1036, 73] on icon "button" at bounding box center [1035, 75] width 10 height 9
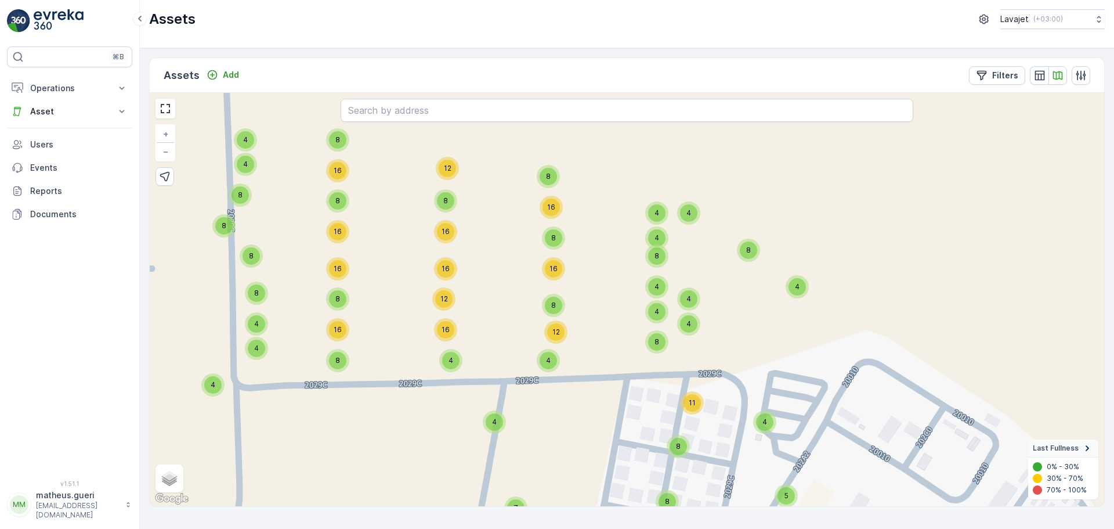
drag, startPoint x: 643, startPoint y: 402, endPoint x: 649, endPoint y: 345, distance: 57.7
click at [643, 343] on div "4 4 4 4 4 4 4 8 4 4 4 4 4 4 4 4 4 4 4 4 4 4 4 4 4 4 4 4 4 11 6 4 4 4 4 4 10 8 9…" at bounding box center [627, 299] width 954 height 413
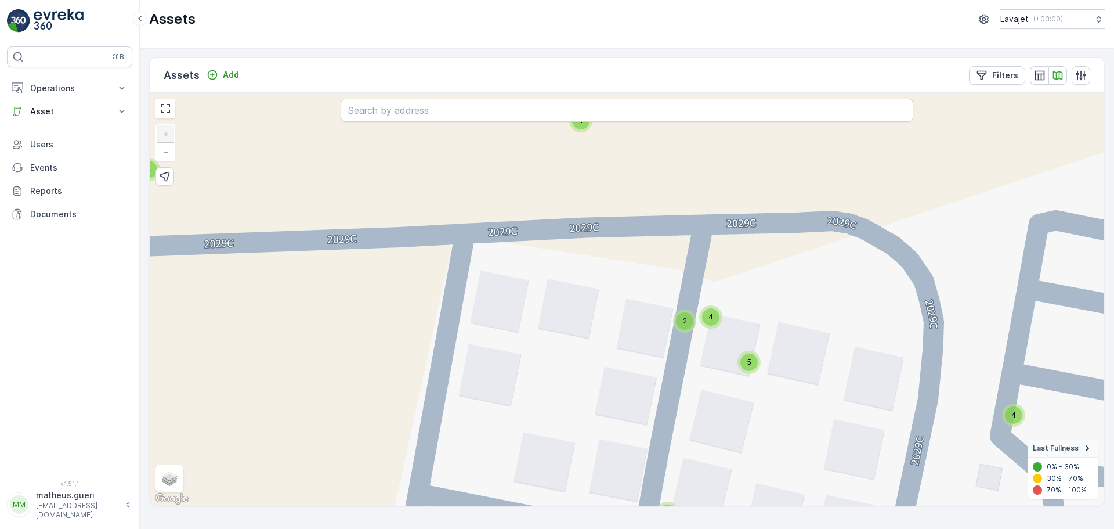
click at [715, 323] on div "4" at bounding box center [710, 316] width 17 height 17
click at [719, 303] on circle at bounding box center [710, 302] width 23 height 23
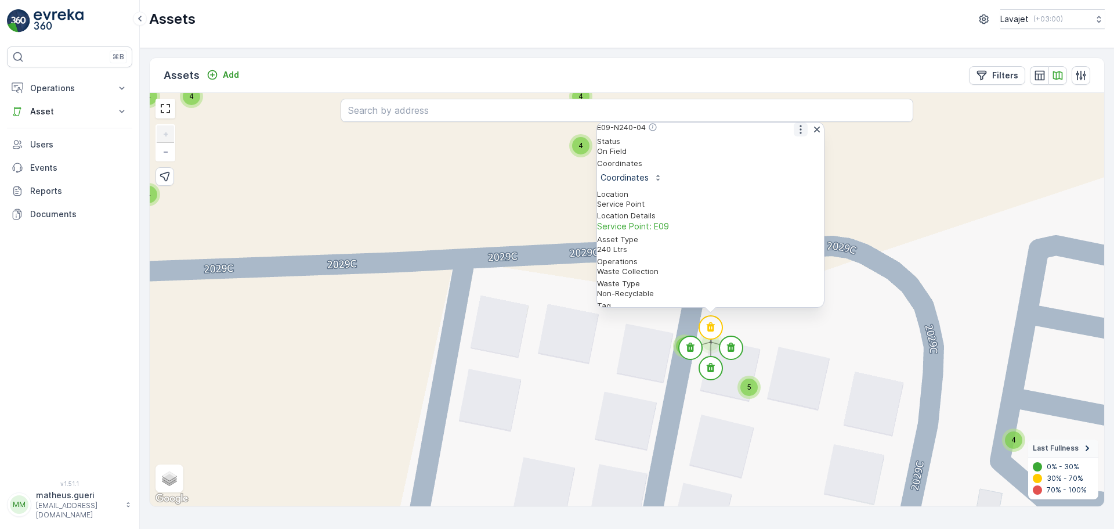
click at [794, 136] on button "button" at bounding box center [801, 129] width 14 height 14
click at [794, 153] on span "See More Detail" at bounding box center [799, 148] width 63 height 12
click at [728, 348] on icon at bounding box center [731, 346] width 8 height 9
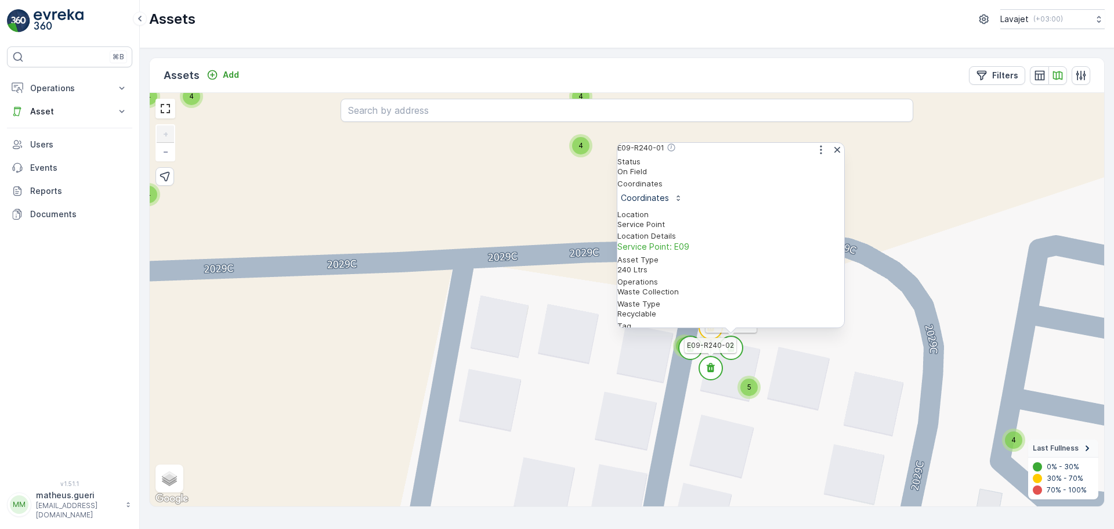
click at [710, 368] on circle at bounding box center [710, 367] width 23 height 23
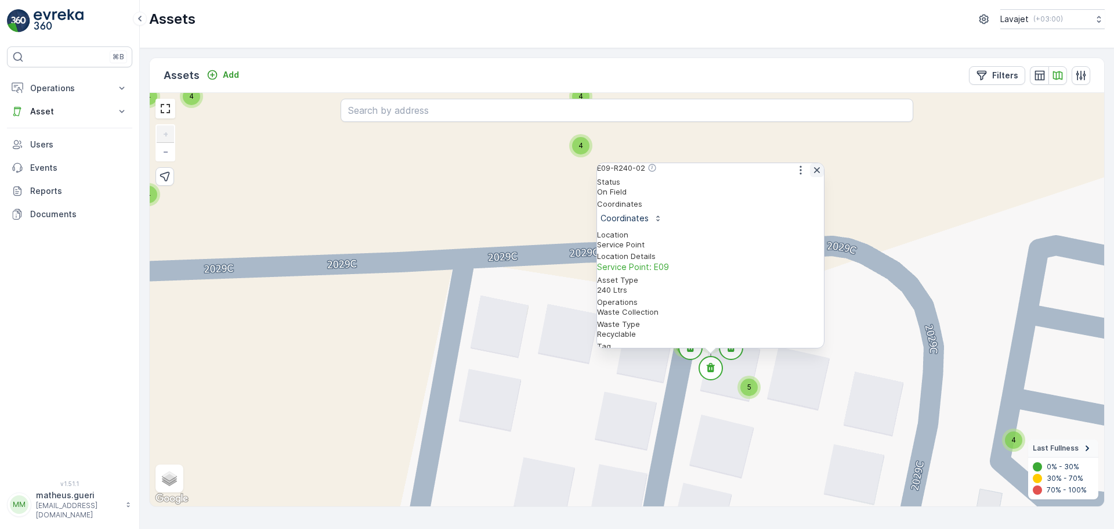
click at [816, 172] on icon "button" at bounding box center [817, 170] width 12 height 12
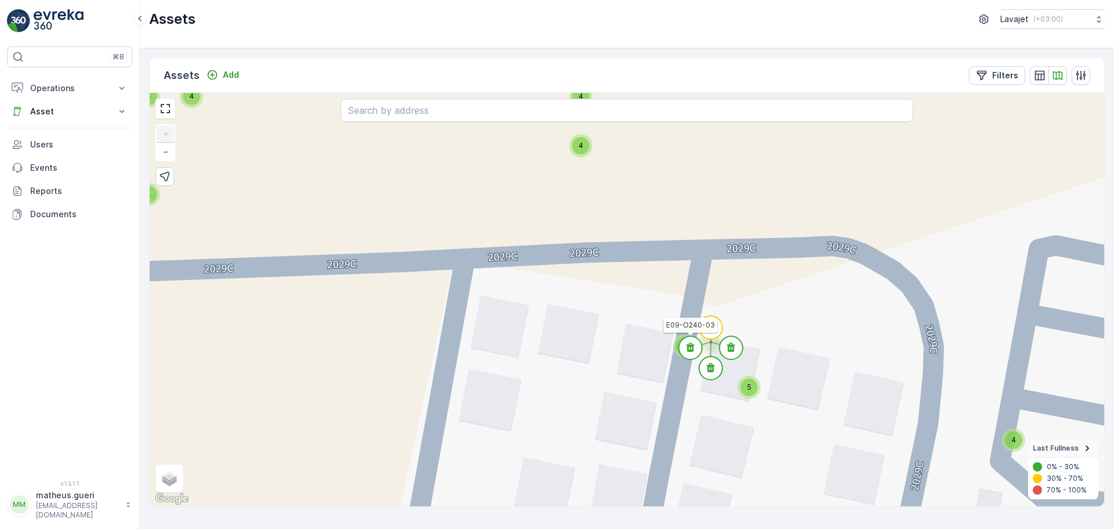
click at [689, 350] on icon at bounding box center [690, 346] width 8 height 9
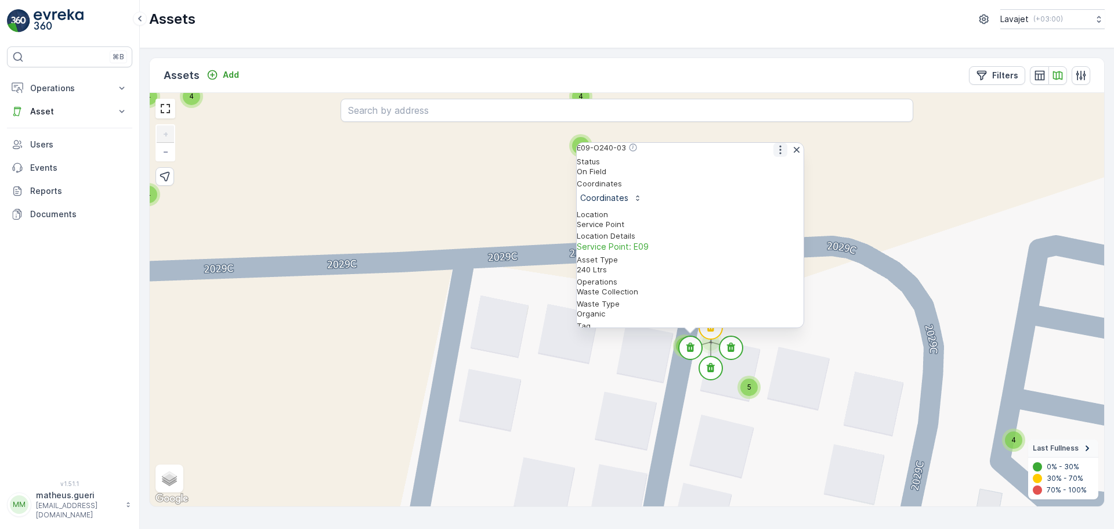
click at [775, 155] on icon "button" at bounding box center [781, 150] width 12 height 12
click at [773, 169] on span "See More Detail" at bounding box center [779, 168] width 63 height 12
